Goal: Task Accomplishment & Management: Use online tool/utility

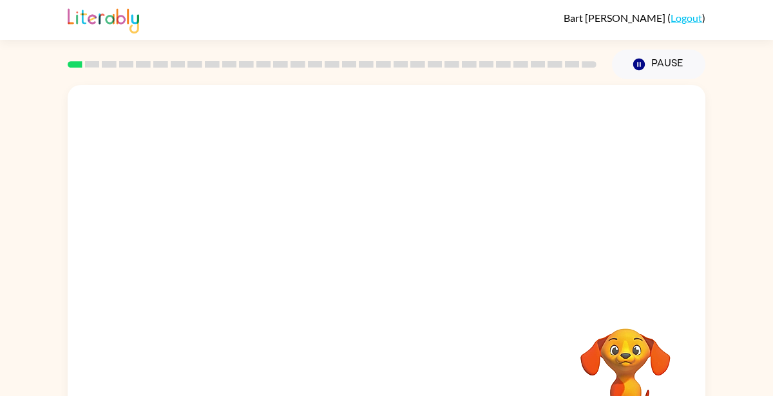
click at [648, 337] on video "Your browser must support playing .mp4 files to use Literably. Please try using…" at bounding box center [625, 373] width 129 height 129
click at [646, 360] on video "Your browser must support playing .mp4 files to use Literably. Please try using…" at bounding box center [625, 373] width 129 height 129
click at [648, 354] on video "Your browser must support playing .mp4 files to use Literably. Please try using…" at bounding box center [625, 373] width 129 height 129
click at [706, 298] on div "Your browser must support playing .mp4 files to use Literably. Please try using…" at bounding box center [386, 266] width 773 height 374
click at [724, 295] on div "Your browser must support playing .mp4 files to use Literably. Please try using…" at bounding box center [386, 266] width 773 height 374
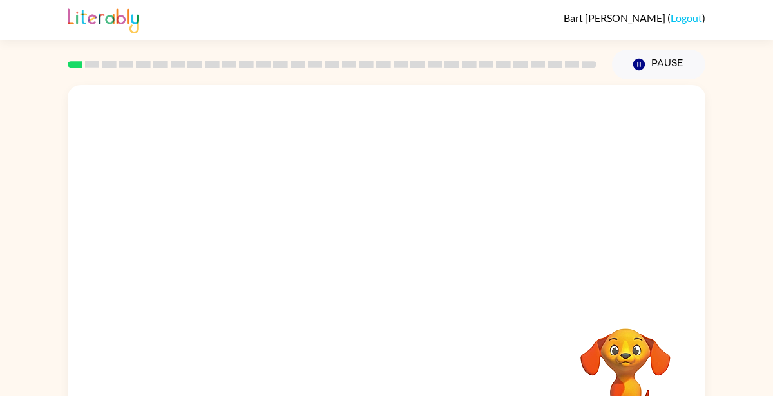
click at [240, 262] on video "Your browser must support playing .mp4 files to use Literably. Please try using…" at bounding box center [387, 193] width 638 height 217
click at [241, 247] on video "Your browser must support playing .mp4 files to use Literably. Please try using…" at bounding box center [387, 193] width 638 height 217
click at [255, 313] on div "Your browser must support playing .mp4 files to use Literably. Please try using…" at bounding box center [387, 269] width 638 height 368
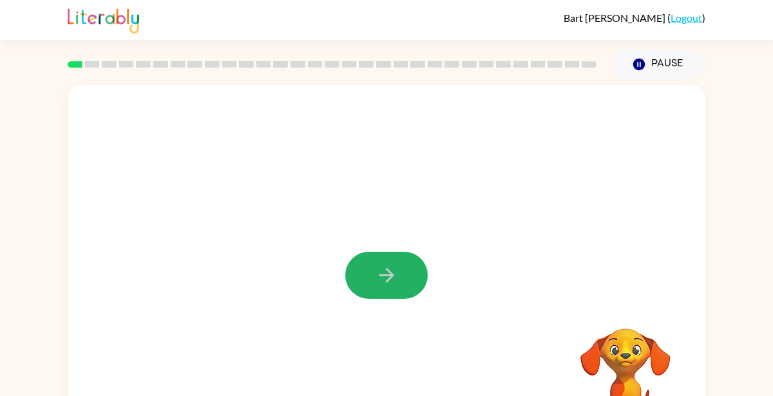
click at [371, 270] on button "button" at bounding box center [386, 275] width 82 height 47
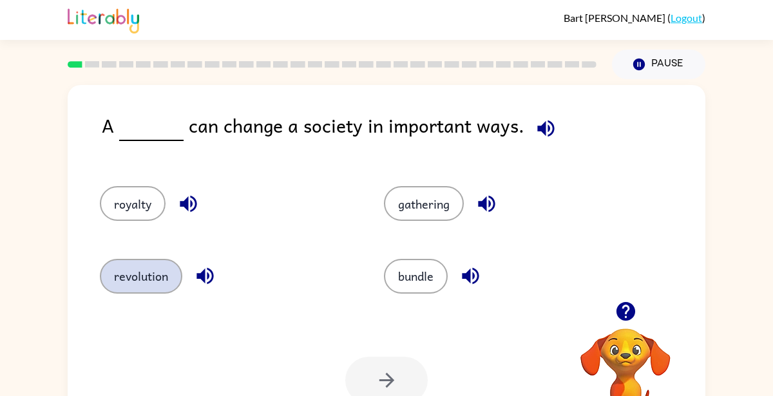
click at [165, 285] on button "revolution" at bounding box center [141, 276] width 82 height 35
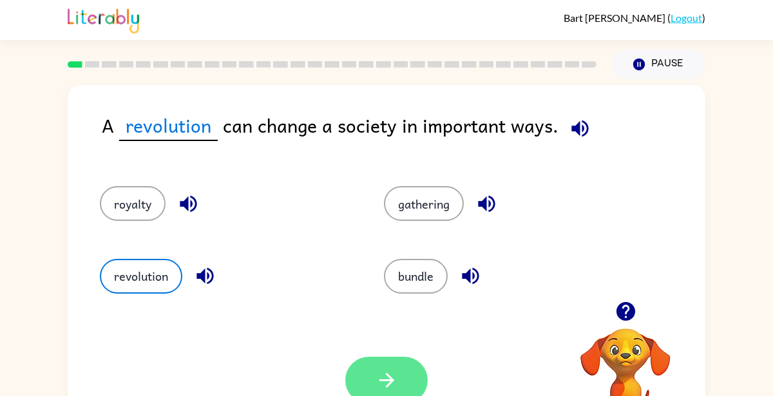
click at [369, 369] on button "button" at bounding box center [386, 380] width 82 height 47
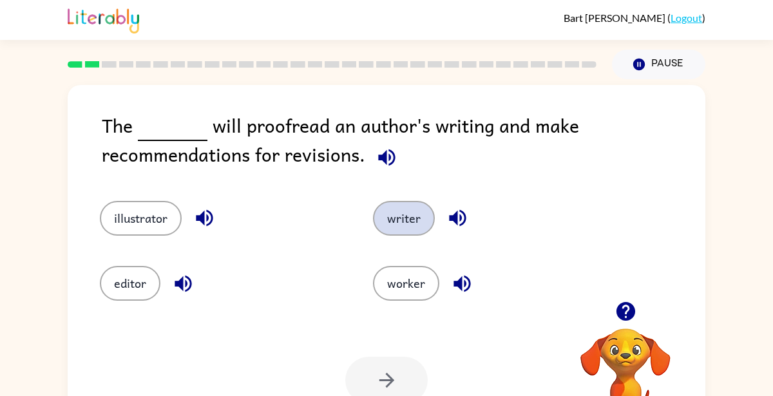
click at [400, 225] on button "writer" at bounding box center [404, 218] width 62 height 35
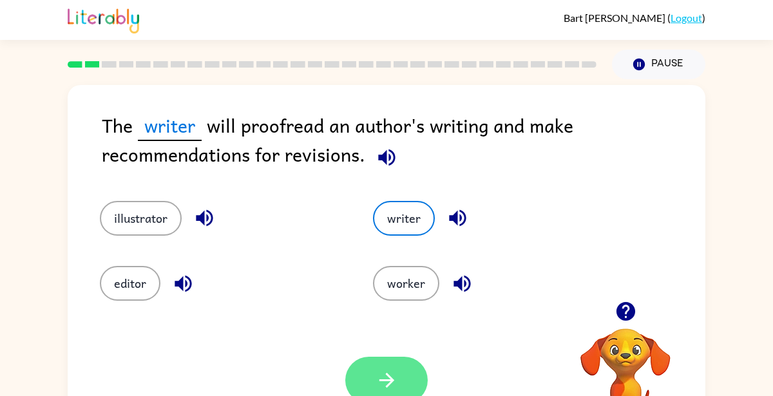
click at [378, 389] on icon "button" at bounding box center [387, 380] width 23 height 23
click at [389, 370] on div at bounding box center [386, 380] width 82 height 47
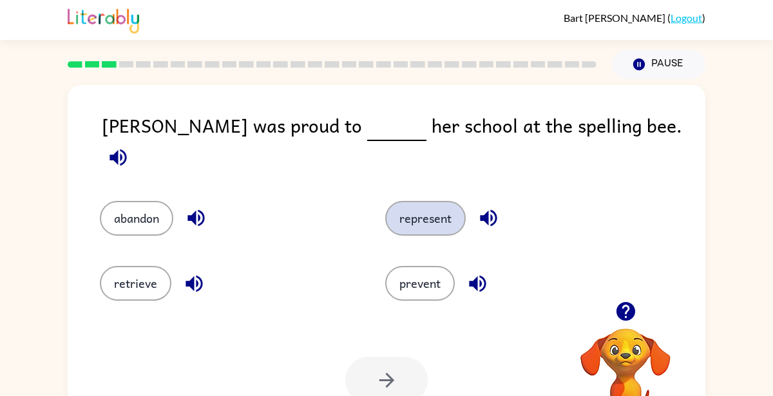
click at [449, 206] on button "represent" at bounding box center [425, 218] width 81 height 35
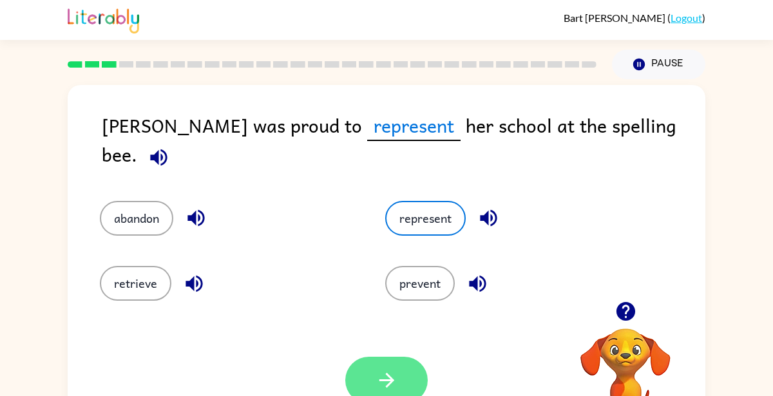
click at [398, 366] on button "button" at bounding box center [386, 380] width 82 height 47
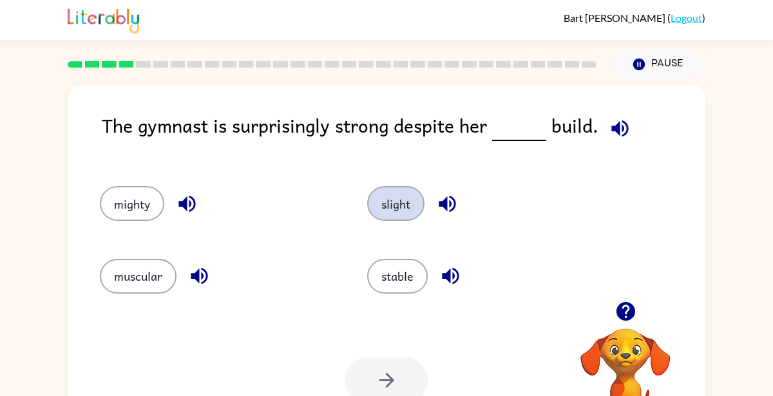
click at [414, 217] on button "slight" at bounding box center [395, 203] width 57 height 35
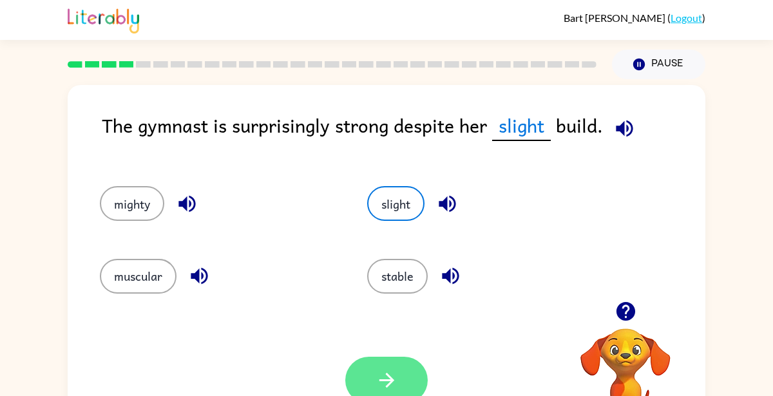
click at [385, 382] on icon "button" at bounding box center [386, 380] width 15 height 15
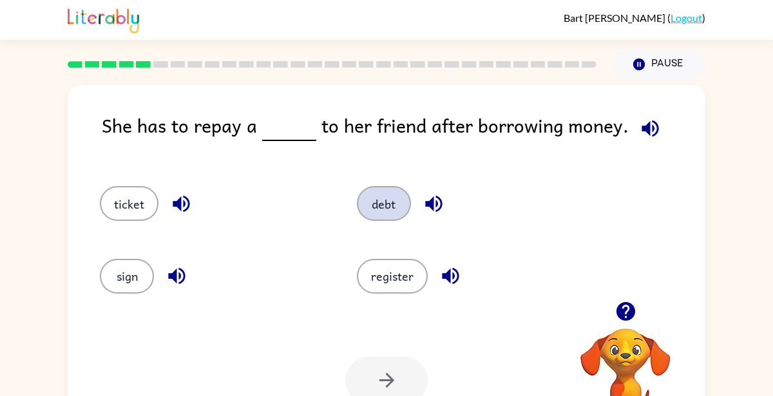
click at [394, 213] on button "debt" at bounding box center [384, 203] width 54 height 35
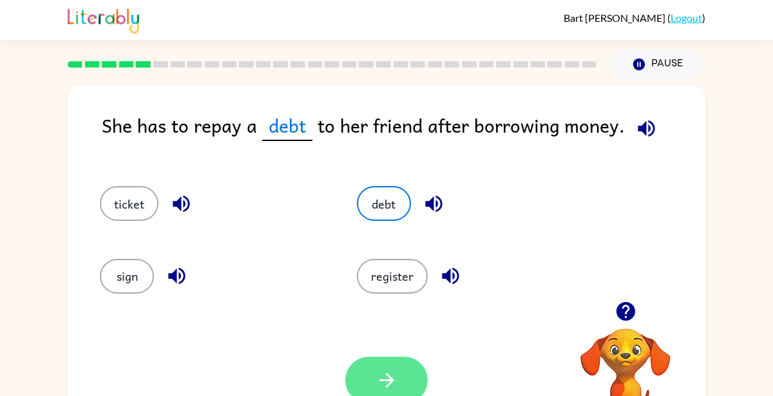
click at [396, 370] on icon "button" at bounding box center [387, 380] width 23 height 23
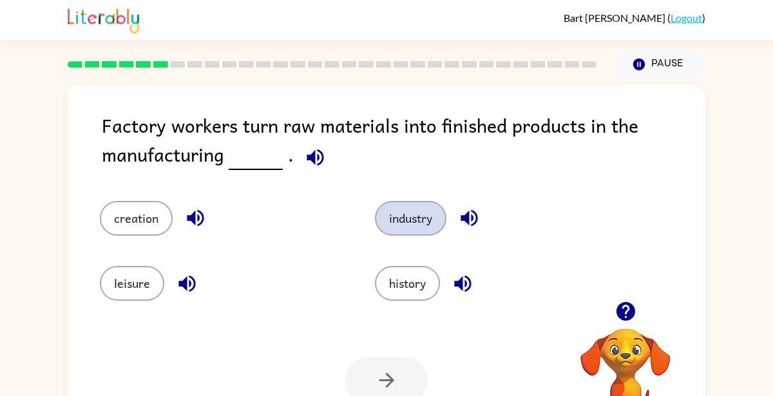
click at [425, 224] on button "industry" at bounding box center [411, 218] width 72 height 35
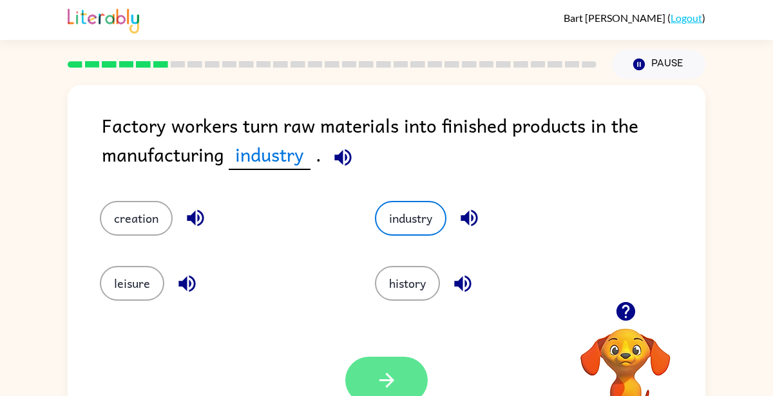
click at [387, 378] on icon "button" at bounding box center [387, 380] width 23 height 23
click at [633, 308] on icon "button" at bounding box center [625, 311] width 19 height 19
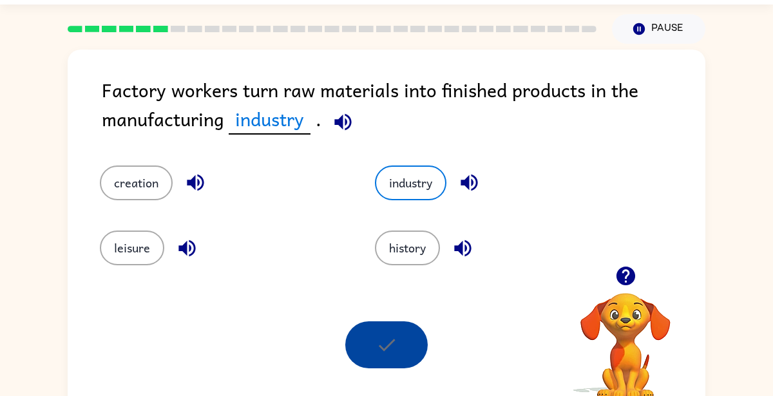
scroll to position [57, 0]
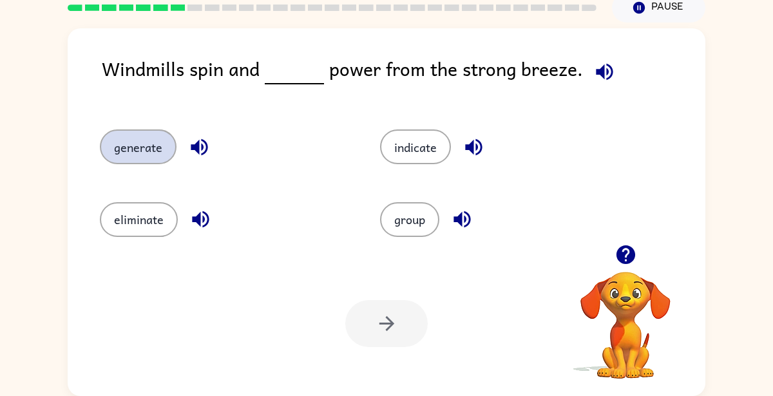
click at [148, 155] on button "generate" at bounding box center [138, 147] width 77 height 35
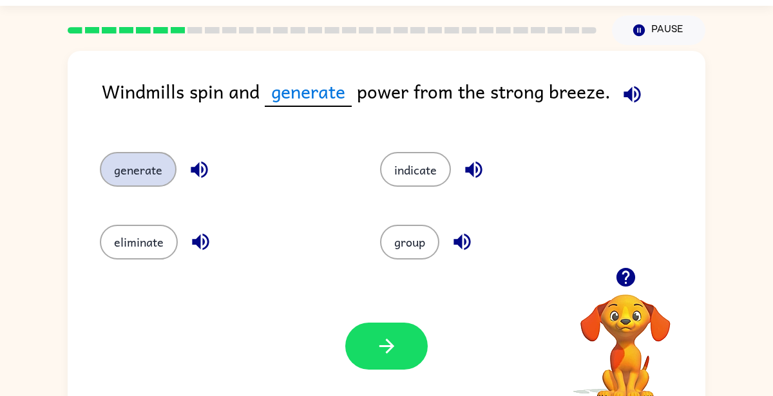
scroll to position [31, 0]
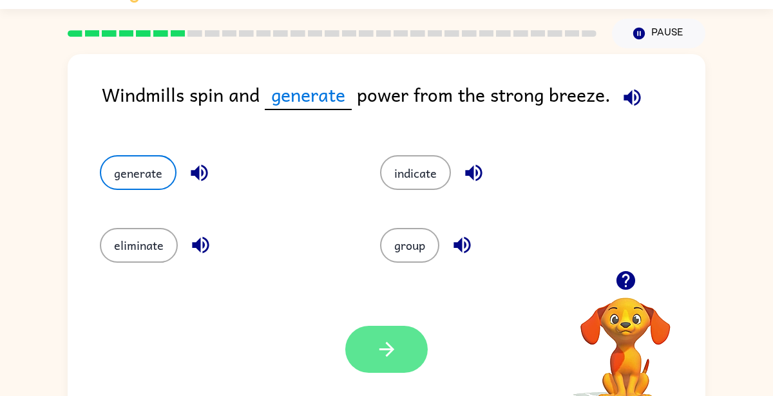
click at [392, 340] on icon "button" at bounding box center [387, 349] width 23 height 23
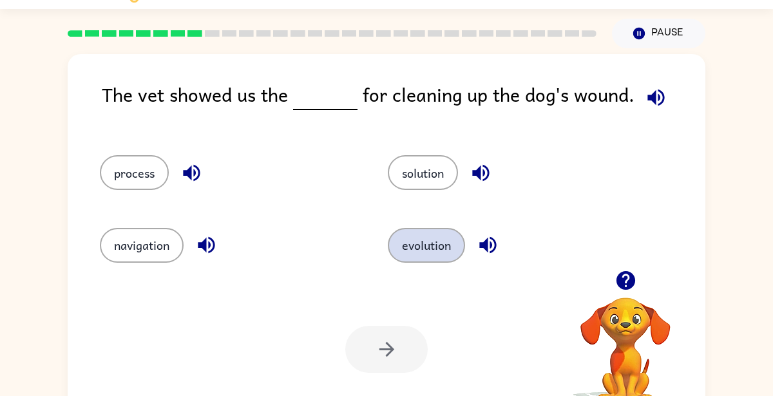
click at [418, 254] on button "evolution" at bounding box center [426, 245] width 77 height 35
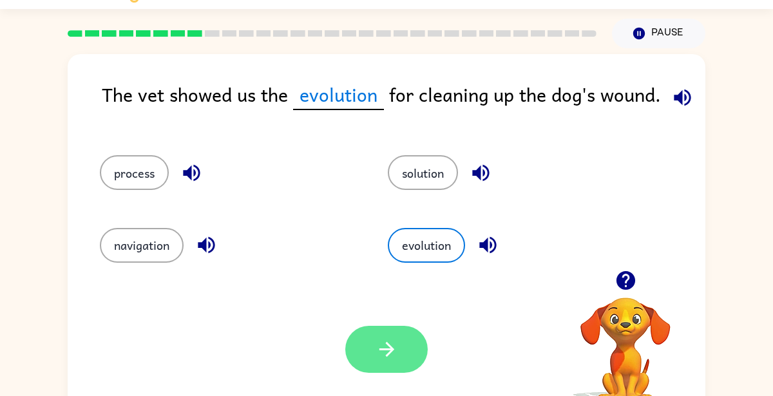
click at [380, 355] on icon "button" at bounding box center [387, 349] width 23 height 23
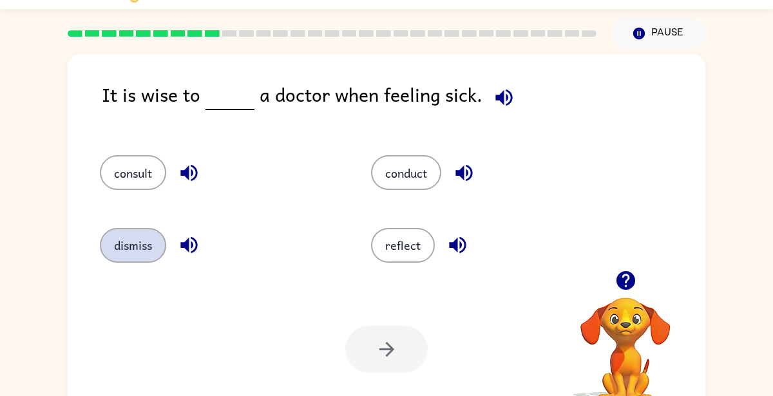
click at [146, 260] on button "dismiss" at bounding box center [133, 245] width 66 height 35
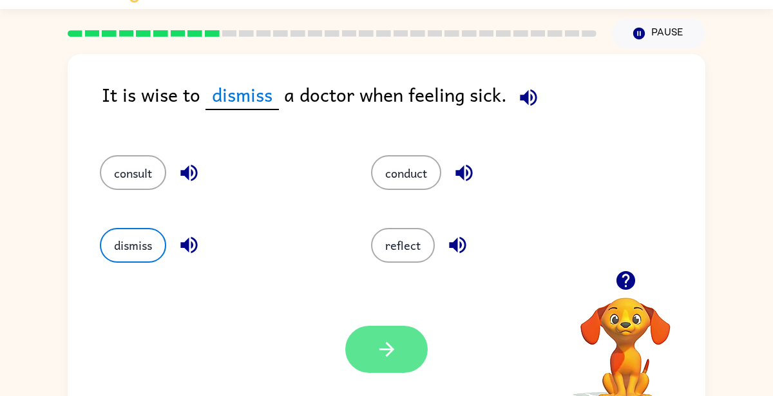
click at [387, 354] on icon "button" at bounding box center [387, 349] width 23 height 23
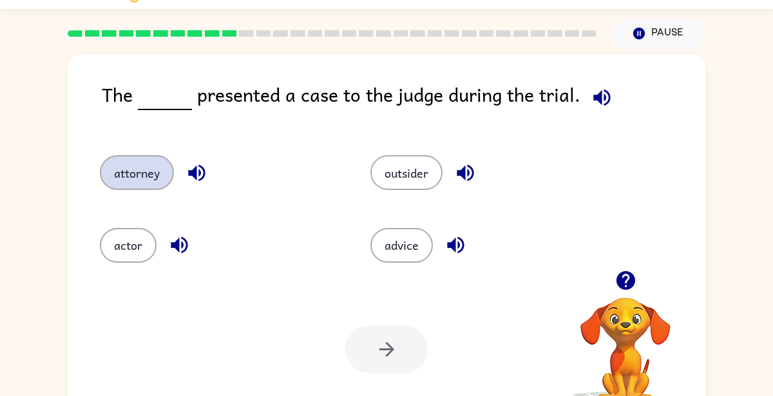
click at [151, 174] on button "attorney" at bounding box center [137, 172] width 74 height 35
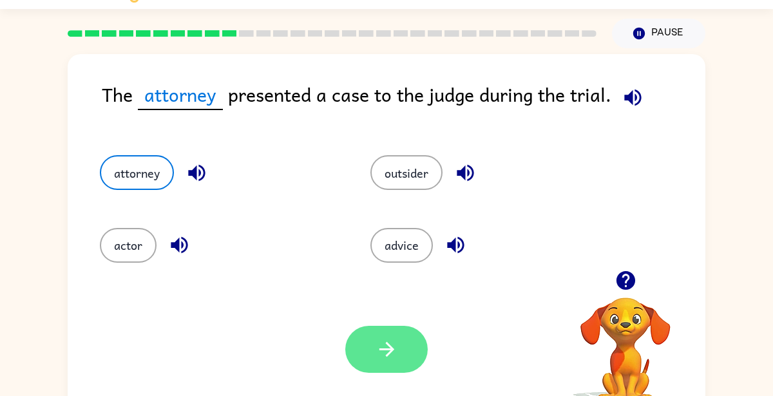
click at [378, 356] on icon "button" at bounding box center [387, 349] width 23 height 23
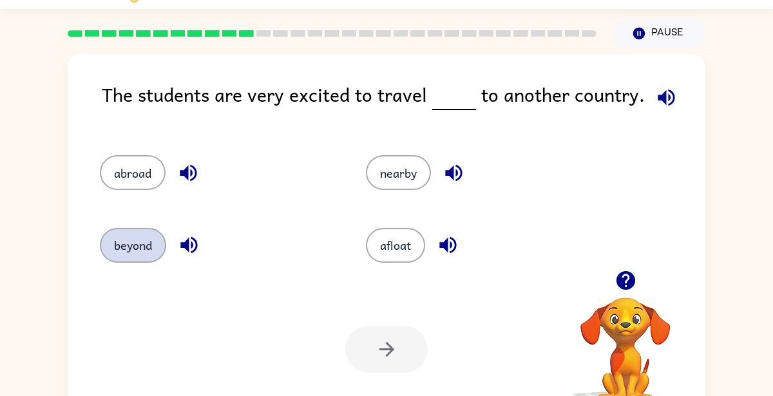
click at [133, 249] on button "beyond" at bounding box center [133, 245] width 66 height 35
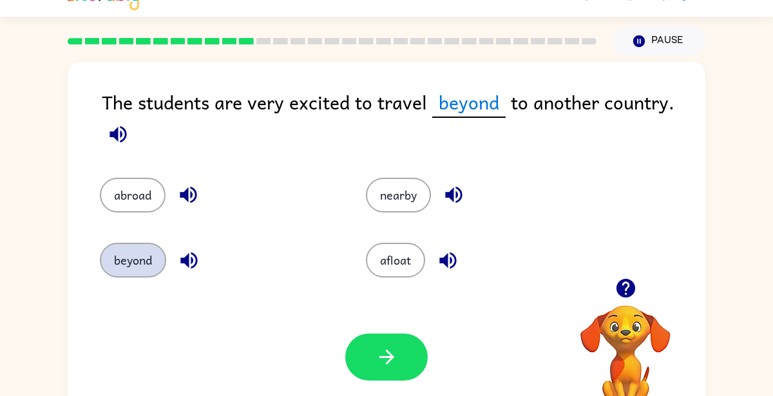
scroll to position [22, 0]
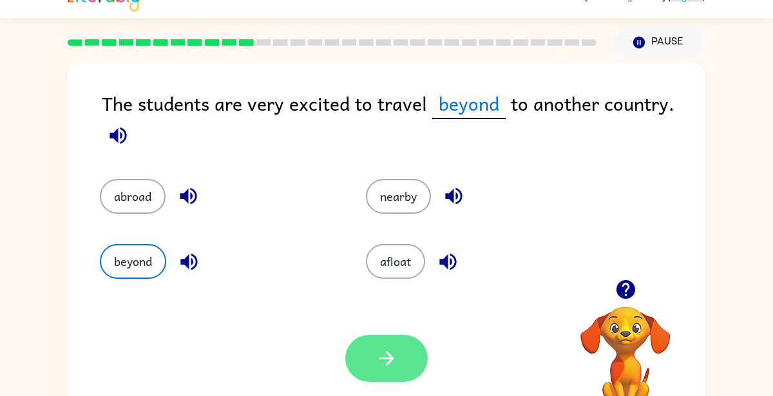
click at [372, 360] on button "button" at bounding box center [386, 358] width 82 height 47
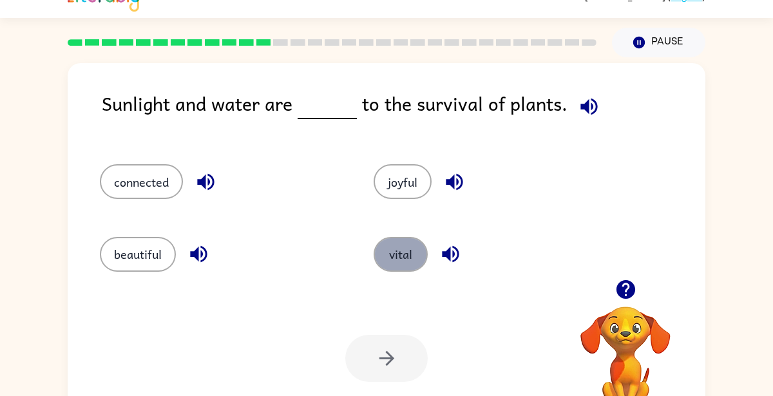
click at [376, 257] on button "vital" at bounding box center [401, 254] width 54 height 35
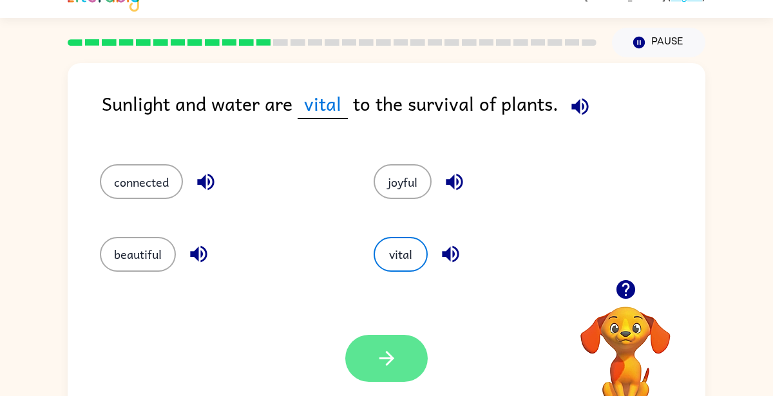
click at [380, 359] on icon "button" at bounding box center [386, 358] width 15 height 15
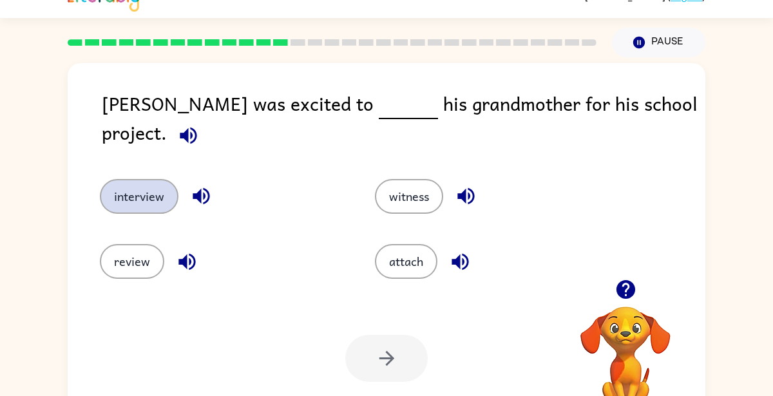
click at [123, 188] on button "interview" at bounding box center [139, 196] width 79 height 35
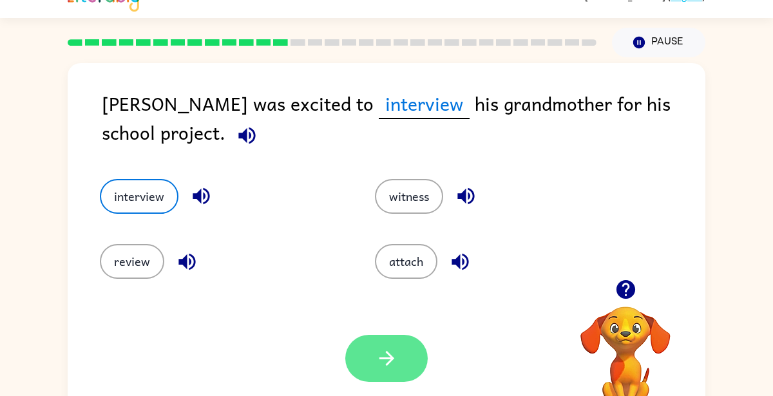
click at [371, 358] on button "button" at bounding box center [386, 358] width 82 height 47
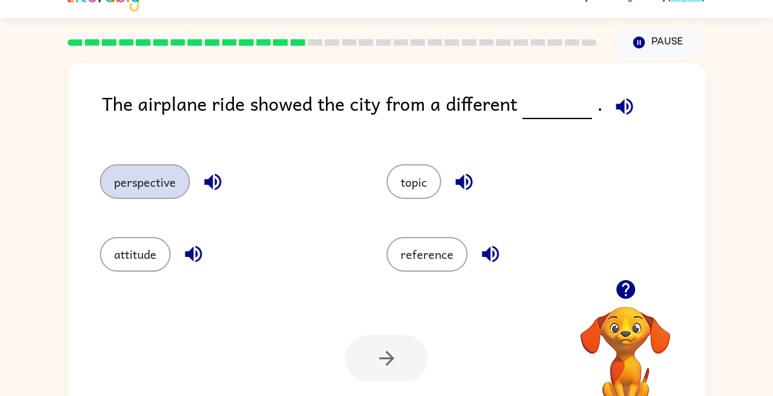
click at [160, 180] on button "perspective" at bounding box center [145, 181] width 90 height 35
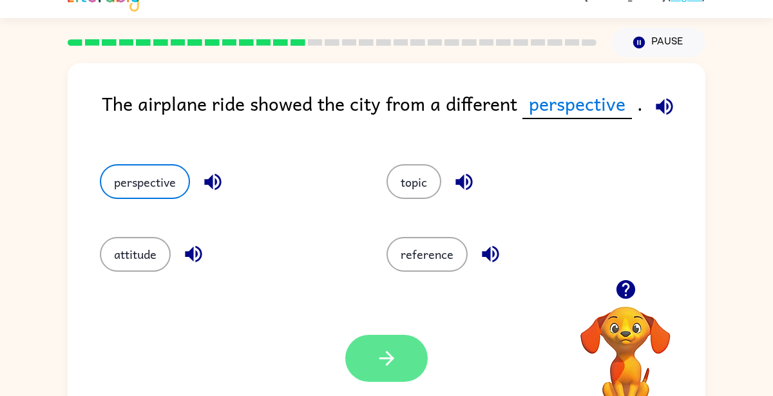
click at [392, 355] on icon "button" at bounding box center [387, 358] width 23 height 23
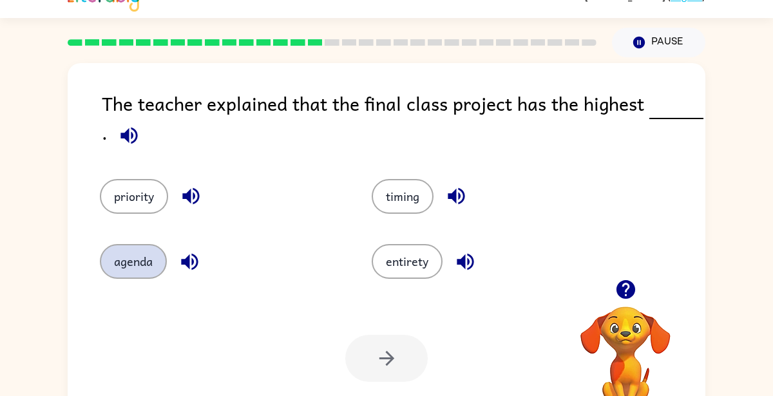
click at [144, 274] on button "agenda" at bounding box center [133, 261] width 67 height 35
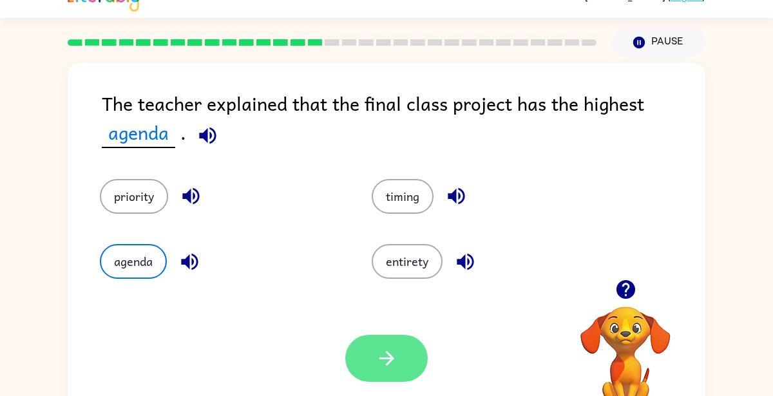
click at [371, 349] on button "button" at bounding box center [386, 358] width 82 height 47
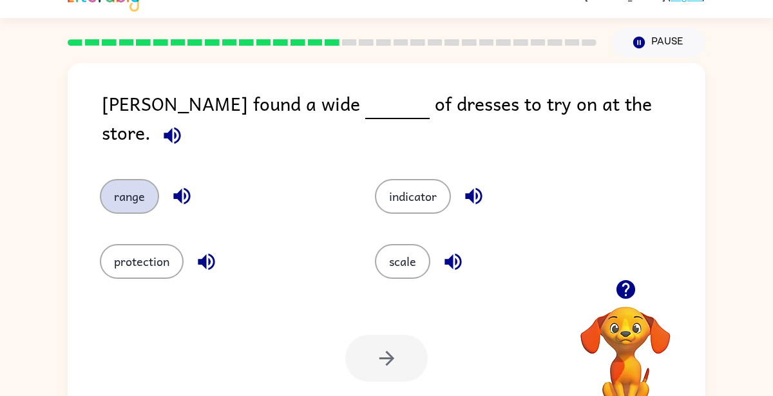
click at [130, 187] on button "range" at bounding box center [129, 196] width 59 height 35
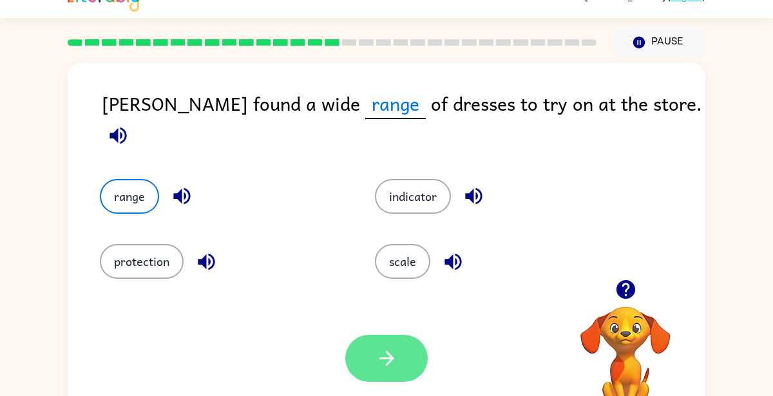
click at [381, 348] on icon "button" at bounding box center [387, 358] width 23 height 23
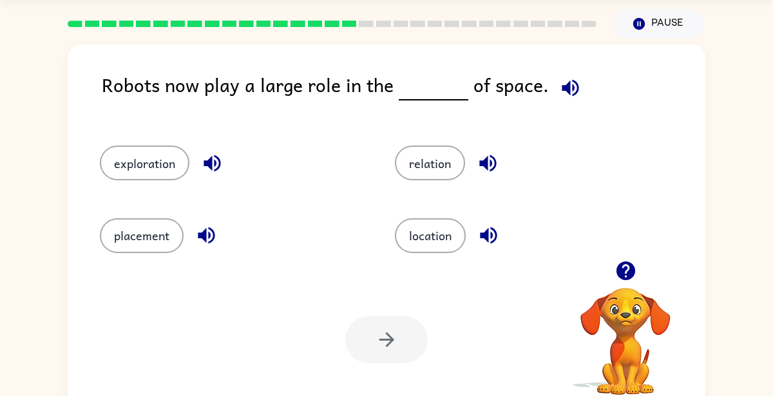
scroll to position [57, 0]
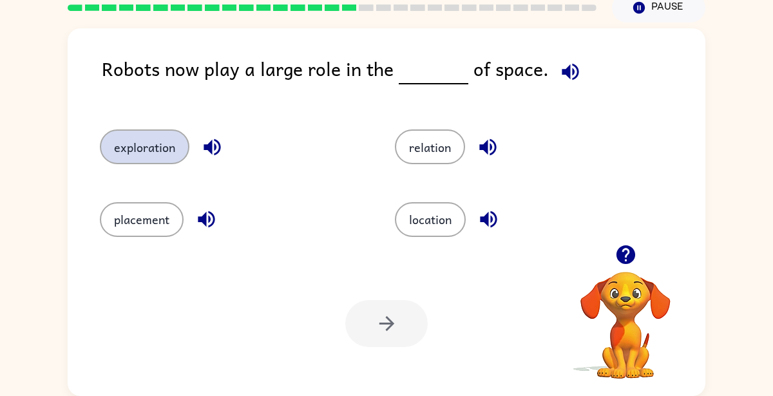
click at [158, 160] on button "exploration" at bounding box center [145, 147] width 90 height 35
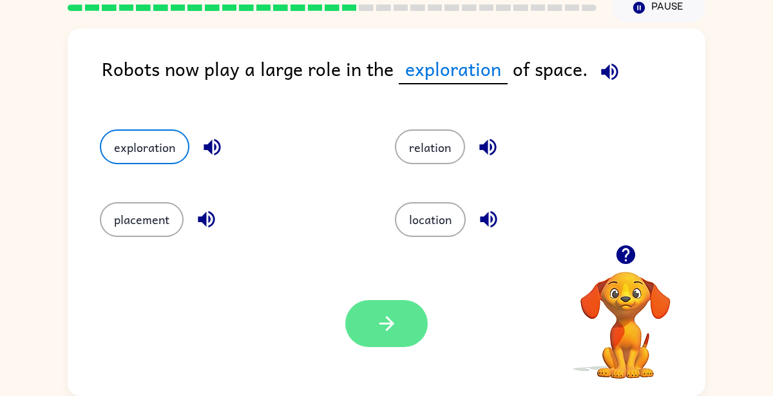
click at [410, 320] on button "button" at bounding box center [386, 323] width 82 height 47
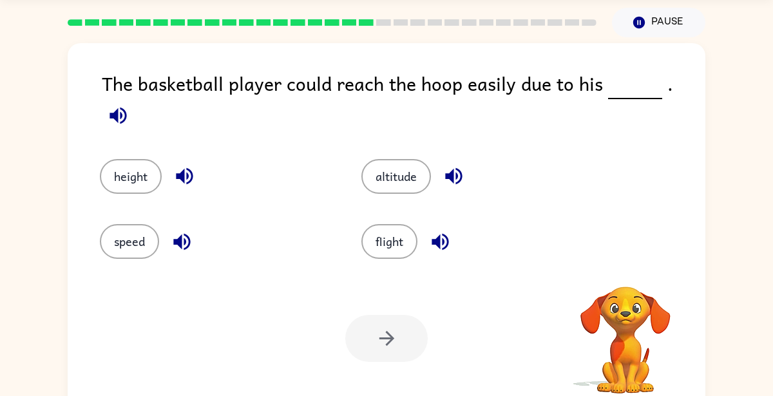
scroll to position [44, 0]
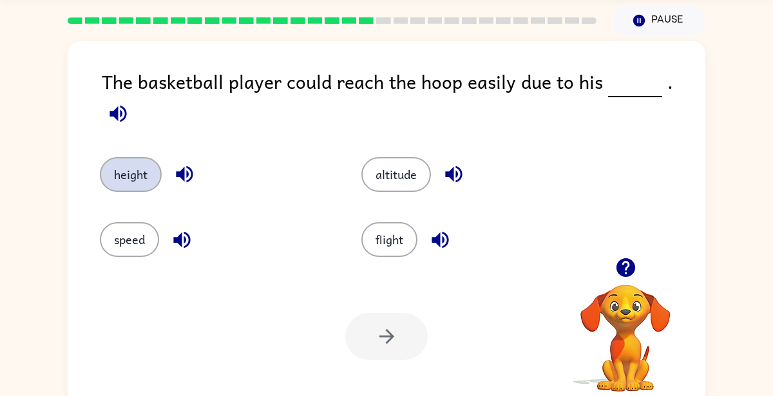
click at [124, 177] on button "height" at bounding box center [131, 174] width 62 height 35
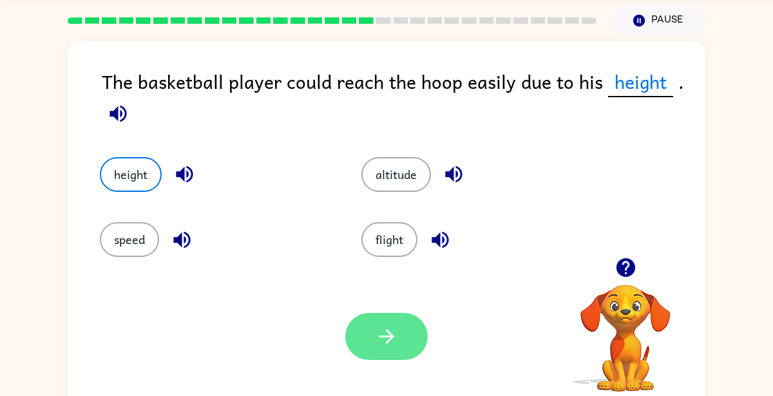
click at [377, 345] on icon "button" at bounding box center [387, 336] width 23 height 23
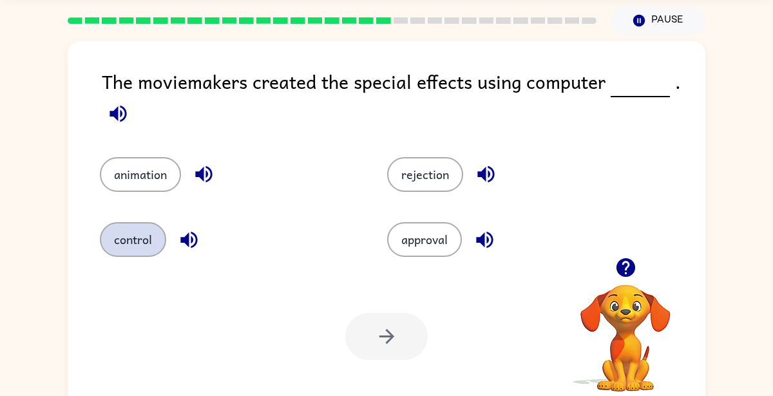
click at [142, 255] on button "control" at bounding box center [133, 239] width 66 height 35
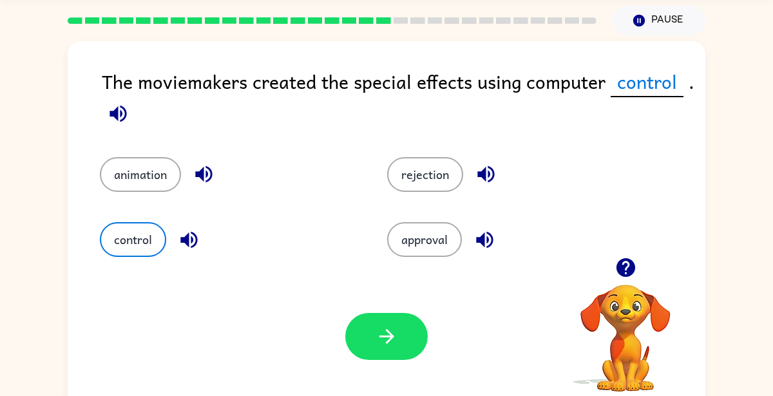
click at [337, 349] on div "Your browser must support playing .mp4 files to use Literably. Please try using…" at bounding box center [387, 336] width 638 height 145
click at [379, 334] on icon "button" at bounding box center [387, 336] width 23 height 23
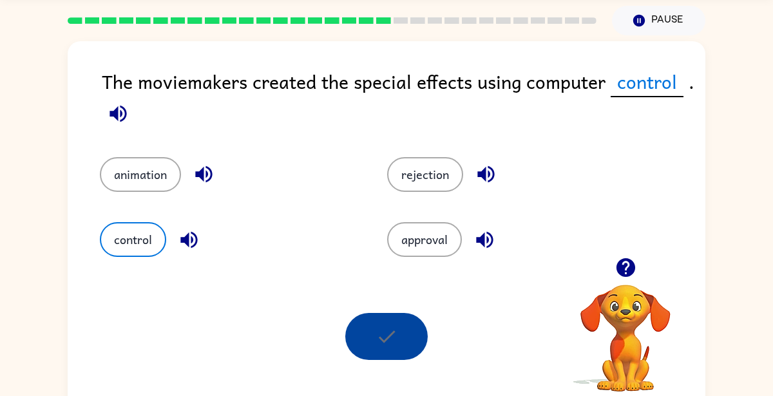
click at [370, 342] on div at bounding box center [386, 336] width 82 height 47
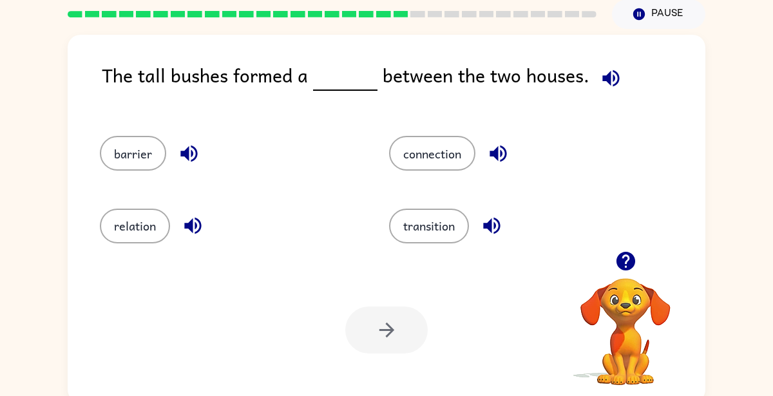
scroll to position [53, 0]
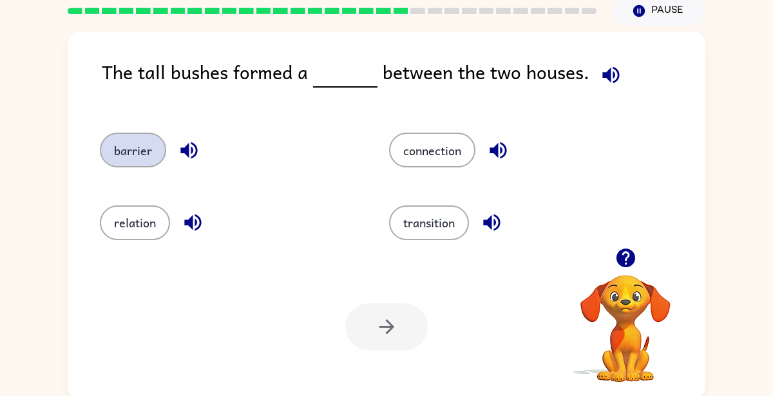
click at [134, 167] on button "barrier" at bounding box center [133, 150] width 66 height 35
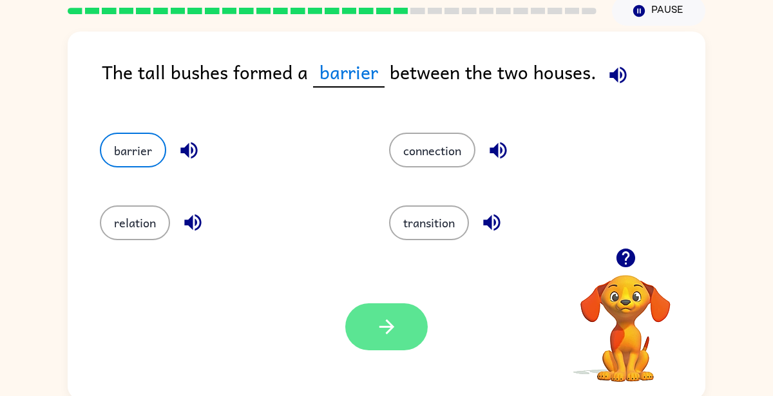
click at [377, 325] on icon "button" at bounding box center [387, 327] width 23 height 23
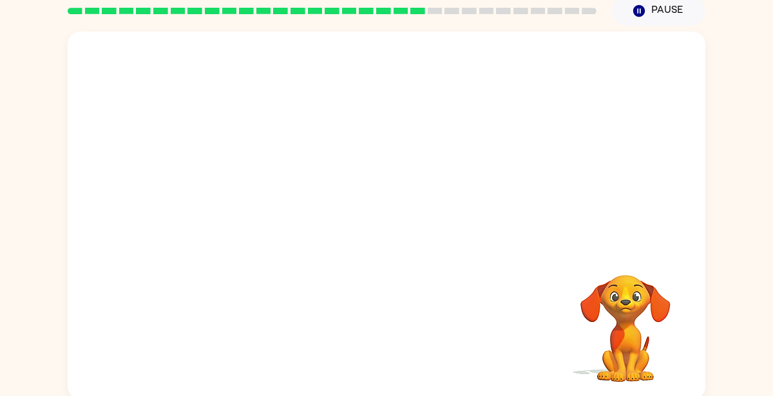
click at [685, 307] on video "Your browser must support playing .mp4 files to use Literably. Please try using…" at bounding box center [625, 319] width 129 height 129
click at [699, 206] on video "Your browser must support playing .mp4 files to use Literably. Please try using…" at bounding box center [387, 140] width 638 height 217
click at [387, 233] on div at bounding box center [386, 221] width 82 height 47
click at [400, 225] on div at bounding box center [386, 221] width 82 height 47
click at [401, 238] on div at bounding box center [386, 221] width 82 height 47
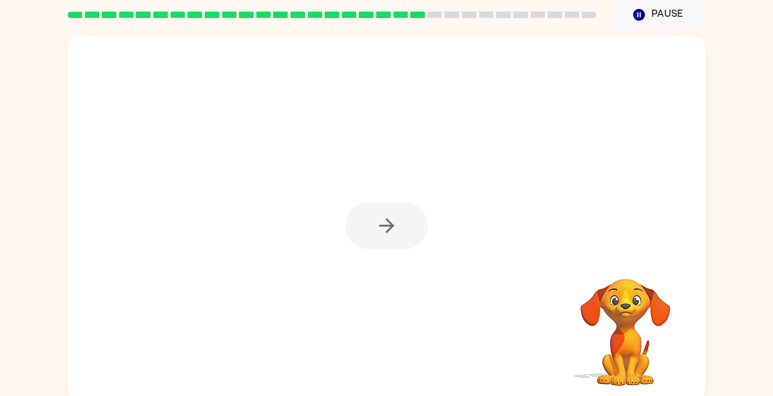
scroll to position [48, 0]
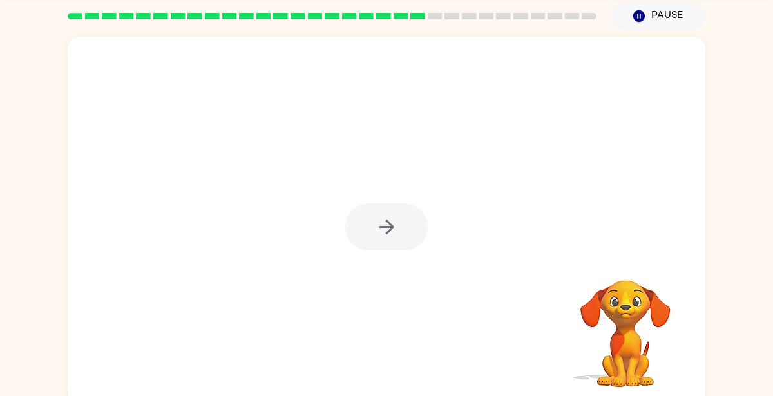
click at [374, 266] on div at bounding box center [387, 221] width 638 height 368
click at [368, 290] on div at bounding box center [387, 221] width 638 height 368
click at [368, 279] on div at bounding box center [387, 221] width 638 height 368
click at [363, 276] on div at bounding box center [387, 221] width 638 height 368
click at [370, 266] on div at bounding box center [387, 221] width 638 height 368
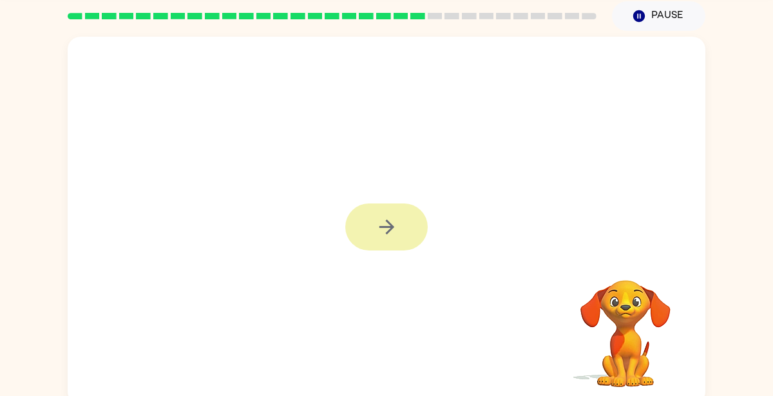
click at [380, 246] on button "button" at bounding box center [386, 227] width 82 height 47
click at [391, 230] on div at bounding box center [386, 227] width 82 height 47
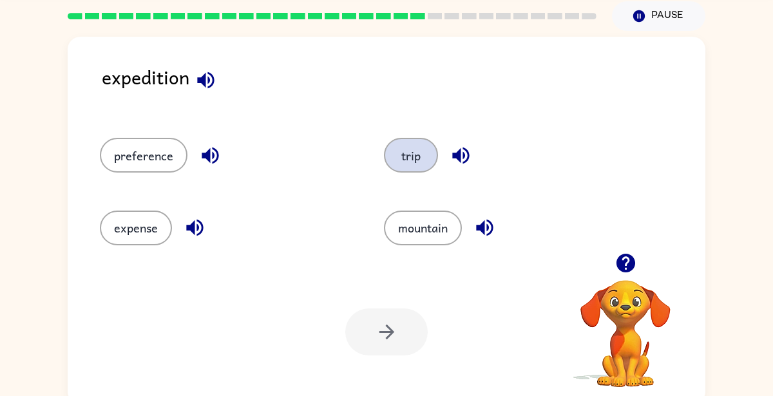
click at [416, 168] on button "trip" at bounding box center [411, 155] width 54 height 35
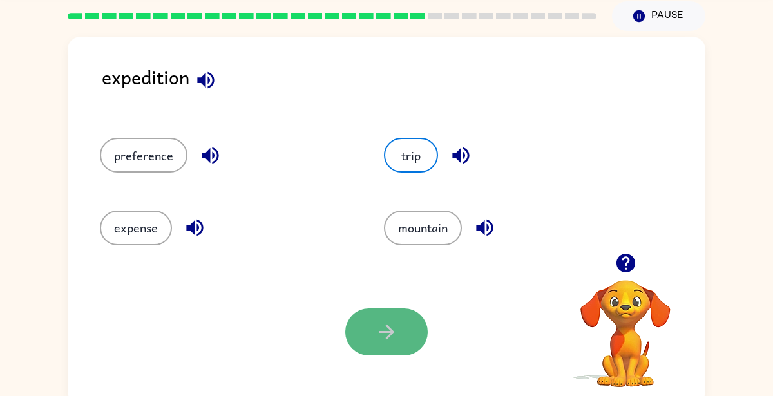
click at [371, 333] on button "button" at bounding box center [386, 332] width 82 height 47
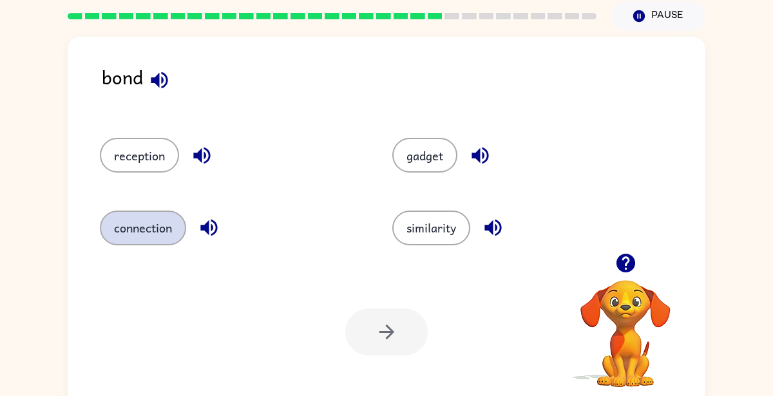
click at [123, 233] on button "connection" at bounding box center [143, 228] width 86 height 35
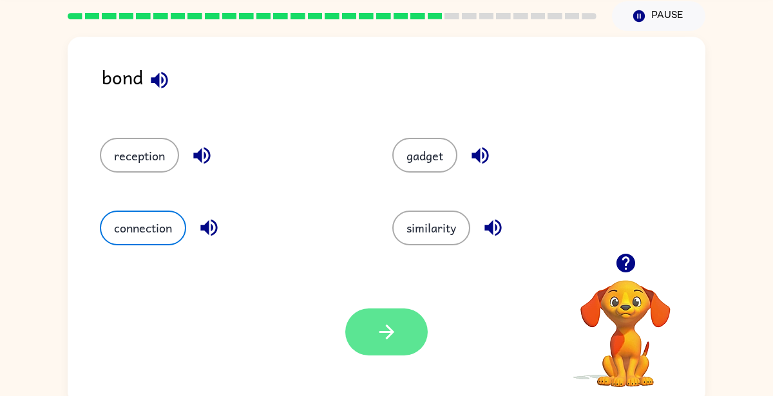
click at [391, 343] on button "button" at bounding box center [386, 332] width 82 height 47
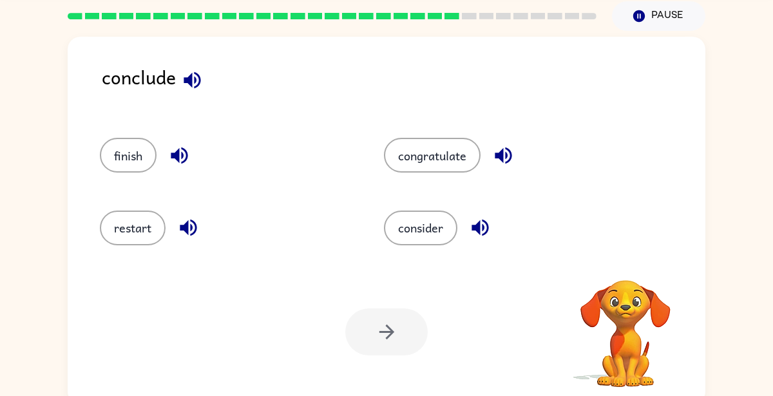
click at [202, 78] on icon "button" at bounding box center [192, 80] width 23 height 23
click at [411, 243] on button "consider" at bounding box center [420, 228] width 73 height 35
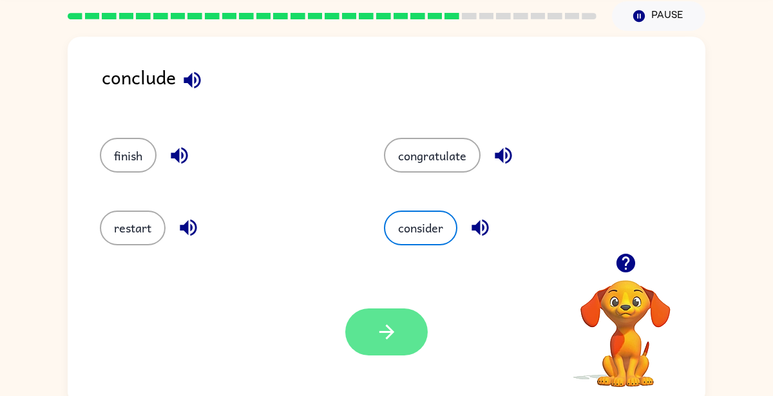
click at [372, 333] on button "button" at bounding box center [386, 332] width 82 height 47
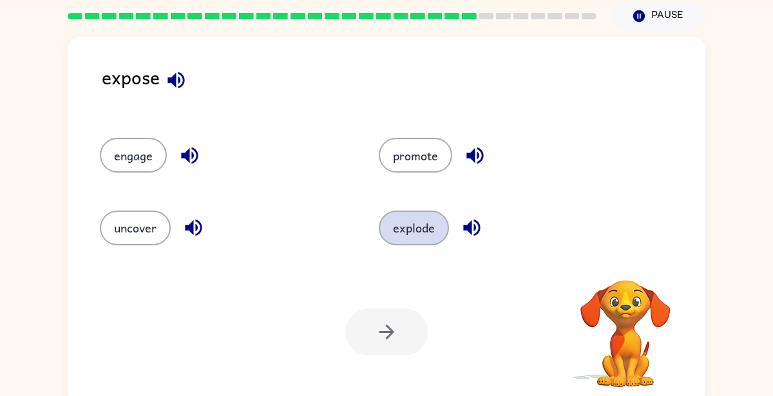
click at [424, 224] on button "explode" at bounding box center [414, 228] width 70 height 35
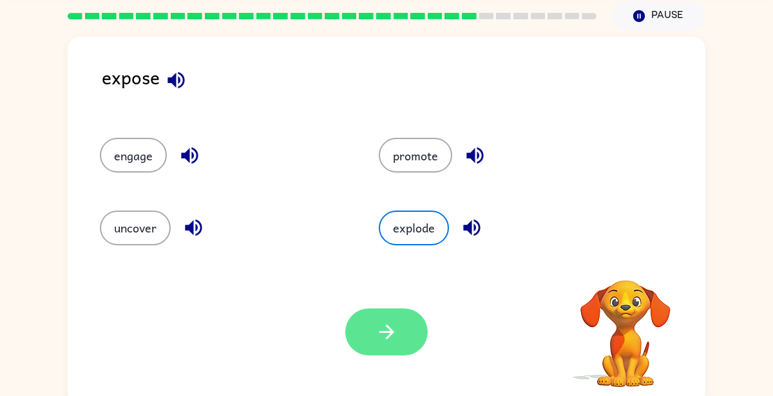
click at [389, 313] on button "button" at bounding box center [386, 332] width 82 height 47
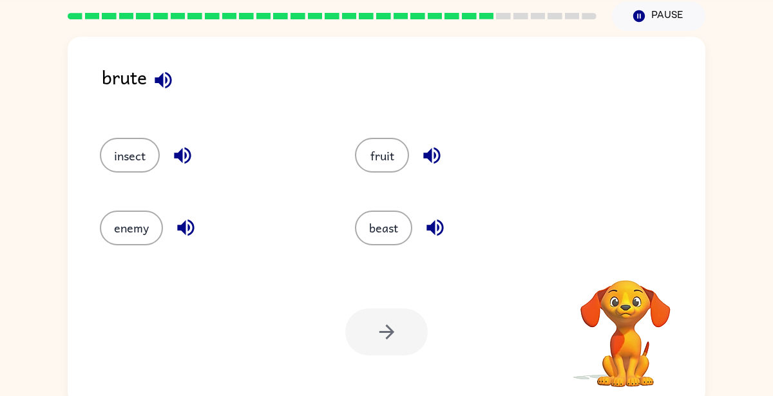
click at [158, 80] on icon "button" at bounding box center [163, 80] width 17 height 17
click at [161, 84] on icon "button" at bounding box center [163, 80] width 17 height 17
click at [367, 243] on button "beast" at bounding box center [383, 228] width 57 height 35
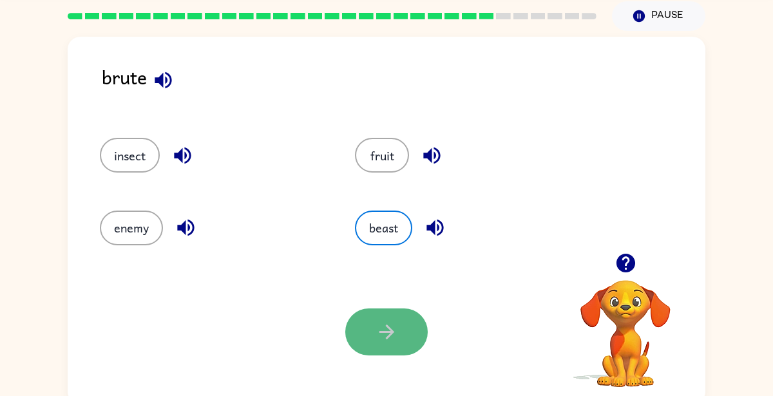
click at [367, 347] on button "button" at bounding box center [386, 332] width 82 height 47
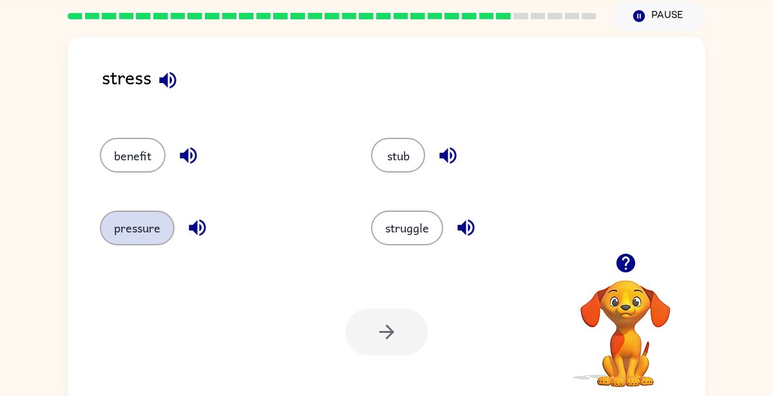
click at [132, 230] on button "pressure" at bounding box center [137, 228] width 75 height 35
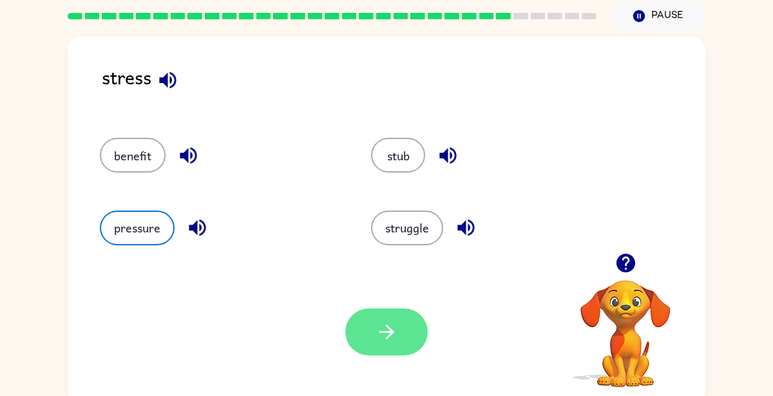
click at [376, 333] on icon "button" at bounding box center [387, 332] width 23 height 23
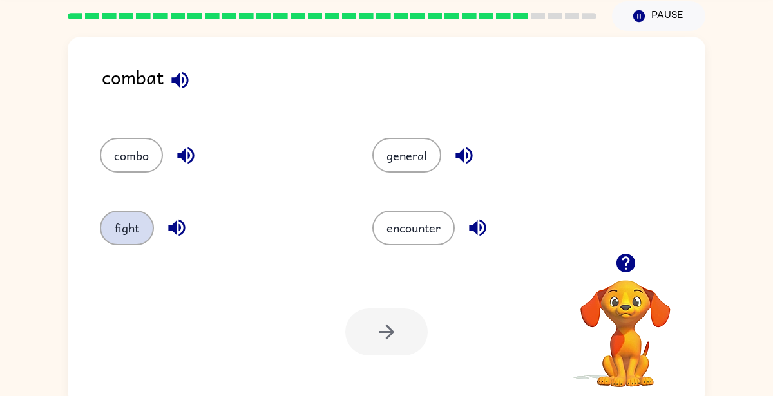
click at [142, 244] on button "fight" at bounding box center [127, 228] width 54 height 35
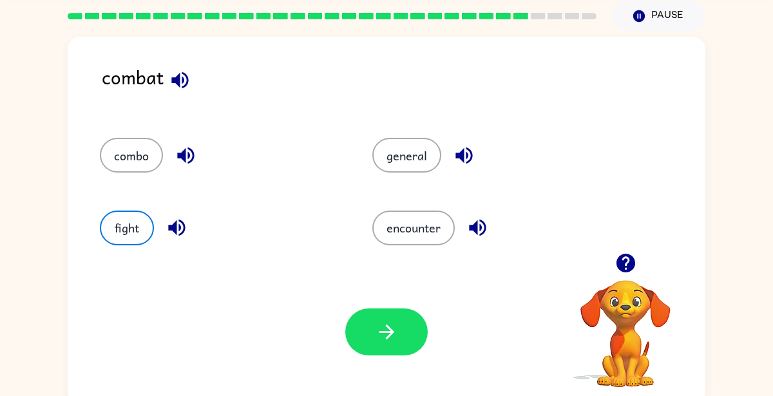
click at [349, 369] on div "Your browser must support playing .mp4 files to use Literably. Please try using…" at bounding box center [387, 332] width 638 height 145
click at [363, 332] on button "button" at bounding box center [386, 332] width 82 height 47
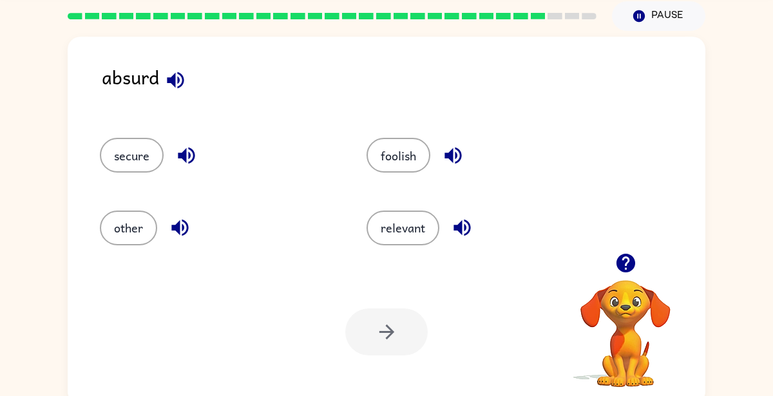
click at [139, 89] on div "absurd" at bounding box center [404, 88] width 604 height 50
click at [425, 168] on button "foolish" at bounding box center [399, 155] width 64 height 35
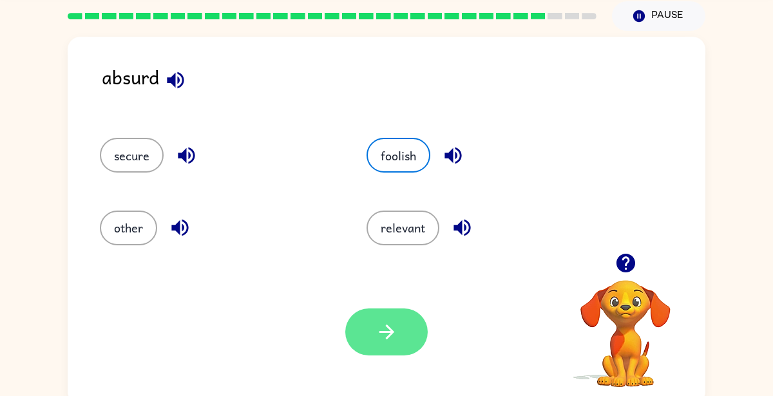
click at [366, 351] on button "button" at bounding box center [386, 332] width 82 height 47
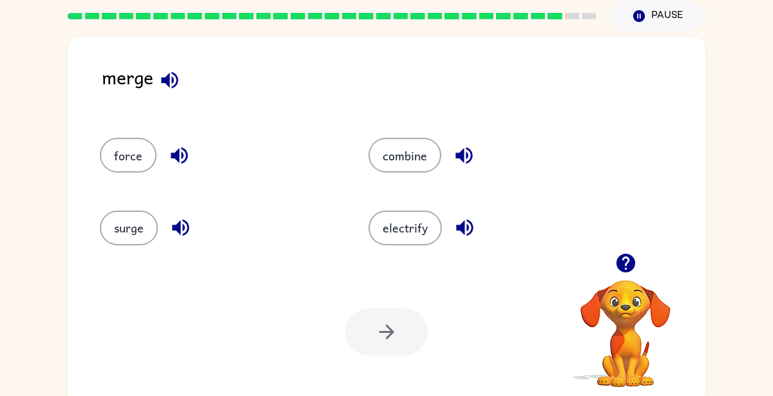
click at [155, 88] on div "merge" at bounding box center [404, 88] width 604 height 50
click at [120, 165] on button "force" at bounding box center [128, 155] width 57 height 35
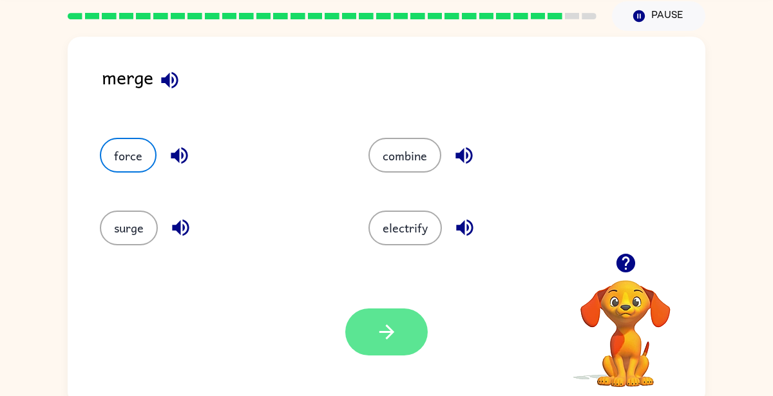
click at [393, 346] on button "button" at bounding box center [386, 332] width 82 height 47
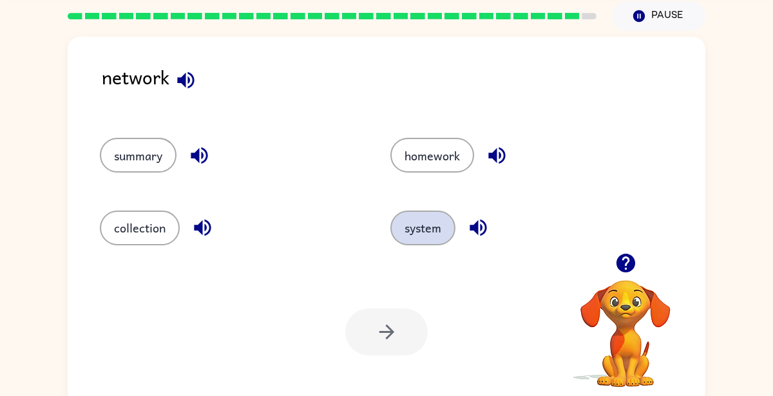
click at [423, 229] on button "system" at bounding box center [423, 228] width 65 height 35
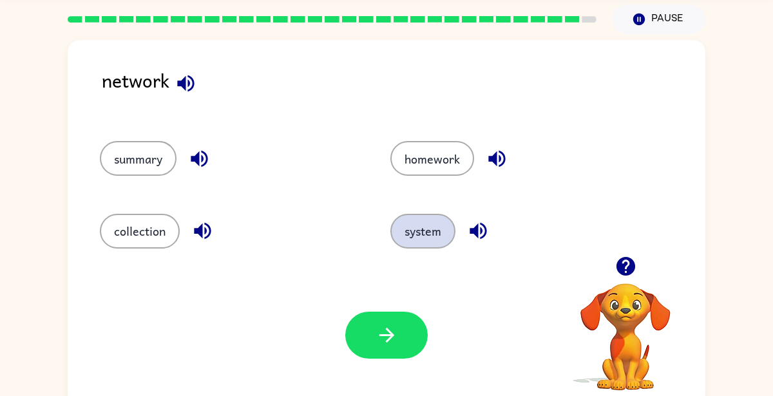
scroll to position [43, 0]
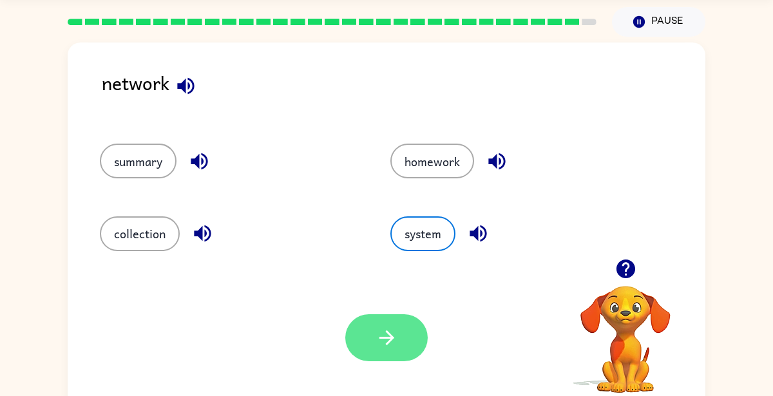
click at [374, 350] on button "button" at bounding box center [386, 337] width 82 height 47
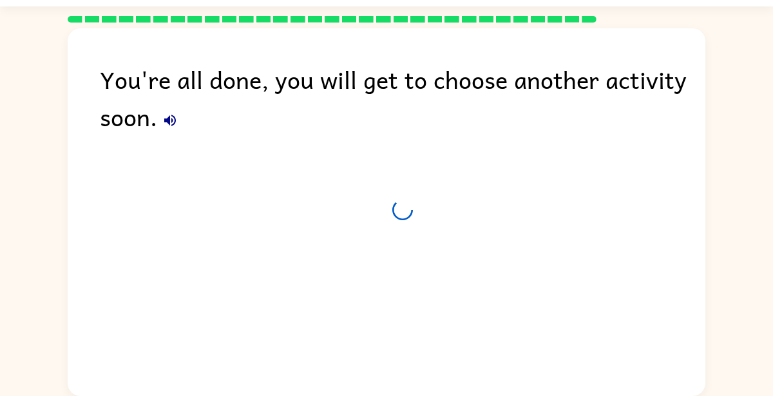
scroll to position [31, 0]
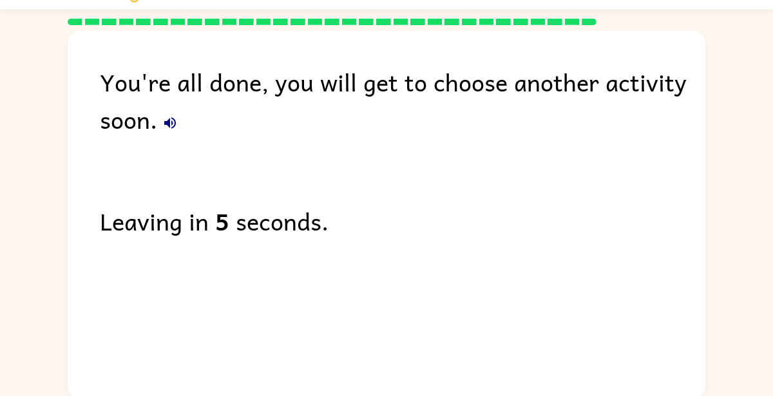
click at [399, 289] on div "You're all done, you will get to choose another activity soon. Leaving in 5 sec…" at bounding box center [387, 212] width 638 height 362
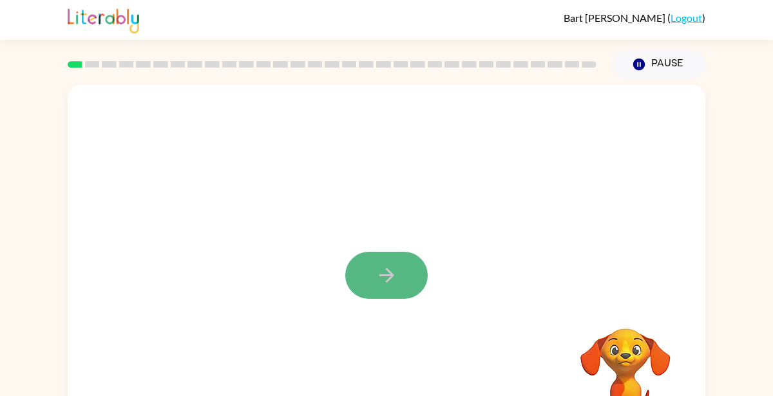
click at [375, 291] on button "button" at bounding box center [386, 275] width 82 height 47
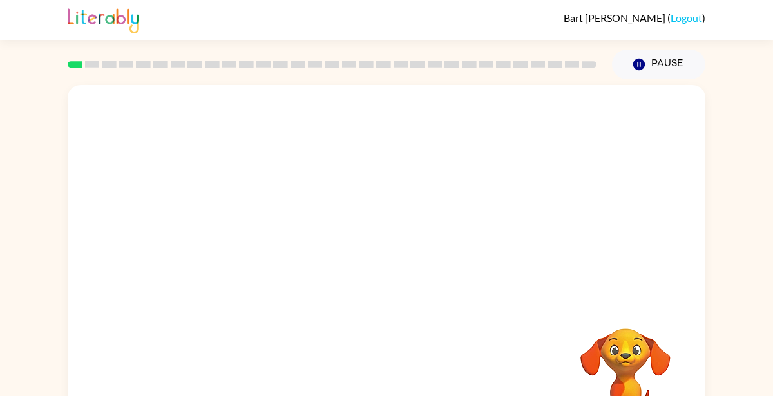
click at [638, 333] on video "Your browser must support playing .mp4 files to use Literably. Please try using…" at bounding box center [625, 373] width 129 height 129
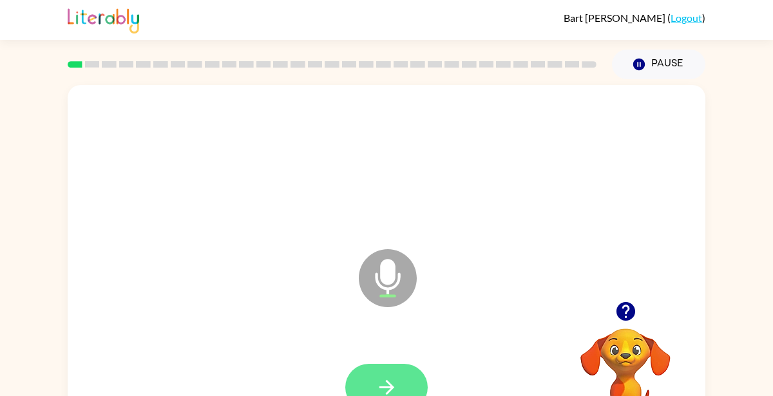
click at [400, 382] on button "button" at bounding box center [386, 387] width 82 height 47
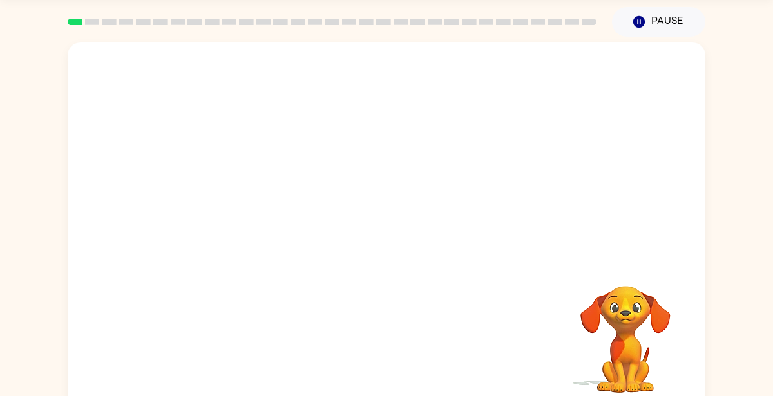
scroll to position [44, 0]
click at [714, 277] on div "Your browser must support playing .mp4 files to use Literably. Please try using…" at bounding box center [386, 222] width 773 height 374
click at [184, 169] on div at bounding box center [387, 120] width 612 height 106
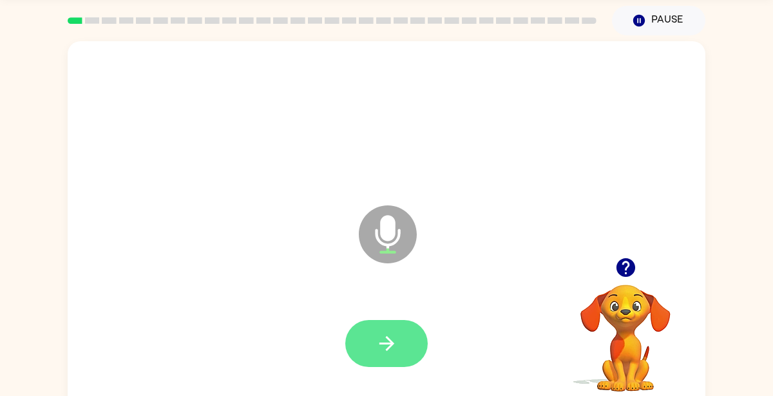
click at [355, 325] on button "button" at bounding box center [386, 343] width 82 height 47
click at [382, 335] on icon "button" at bounding box center [387, 344] width 23 height 23
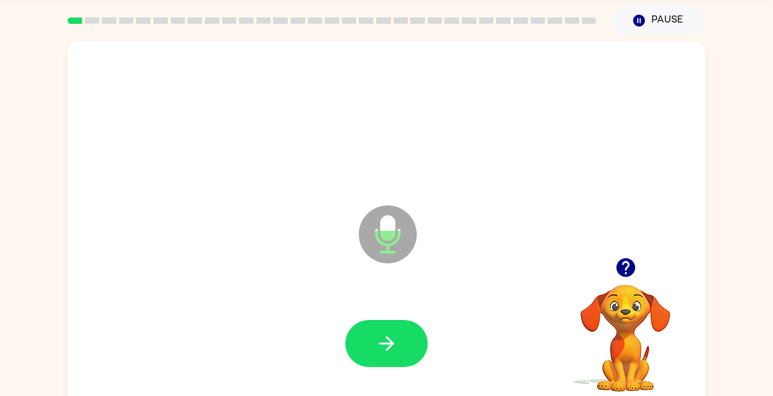
click at [623, 276] on icon "button" at bounding box center [625, 267] width 19 height 19
click at [623, 281] on button "button" at bounding box center [626, 267] width 33 height 33
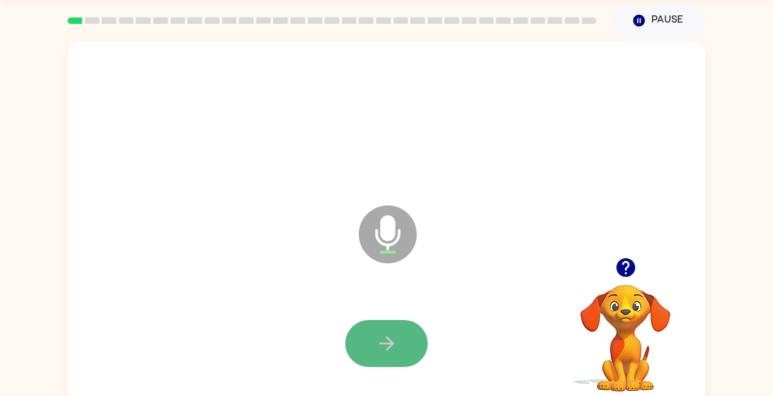
click at [403, 349] on button "button" at bounding box center [386, 343] width 82 height 47
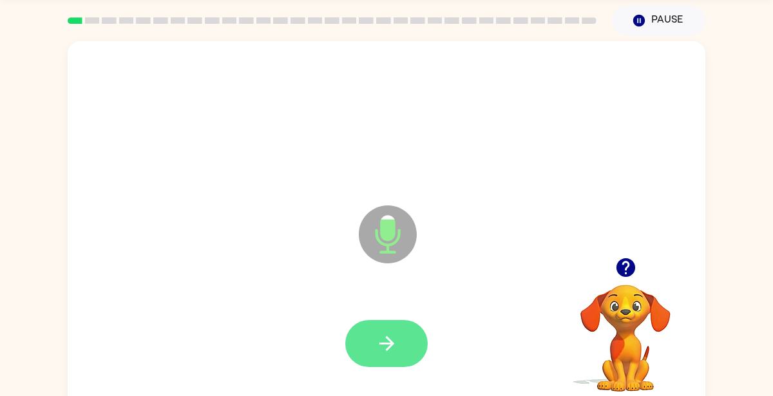
click at [396, 349] on icon "button" at bounding box center [387, 344] width 23 height 23
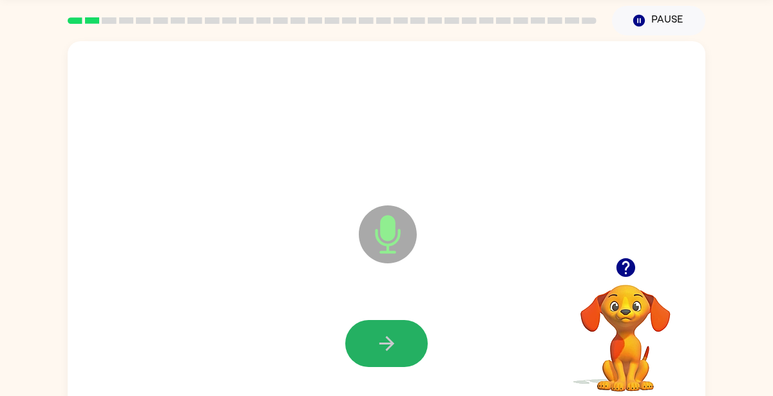
click at [396, 349] on icon "button" at bounding box center [387, 344] width 23 height 23
click at [401, 334] on button "button" at bounding box center [386, 343] width 82 height 47
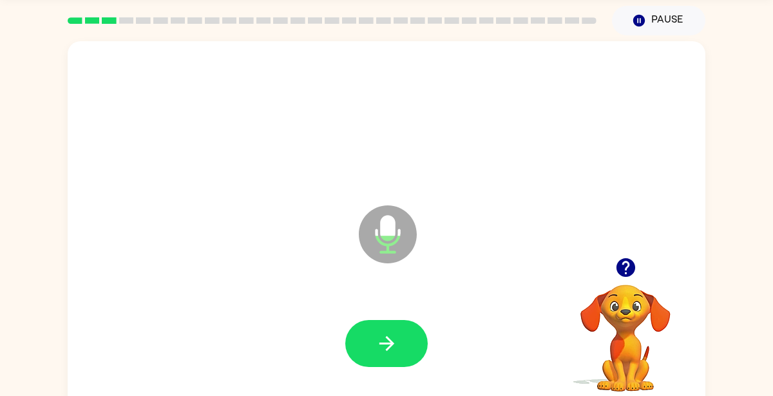
click at [401, 334] on button "button" at bounding box center [386, 343] width 82 height 47
click at [624, 281] on button "button" at bounding box center [626, 267] width 33 height 33
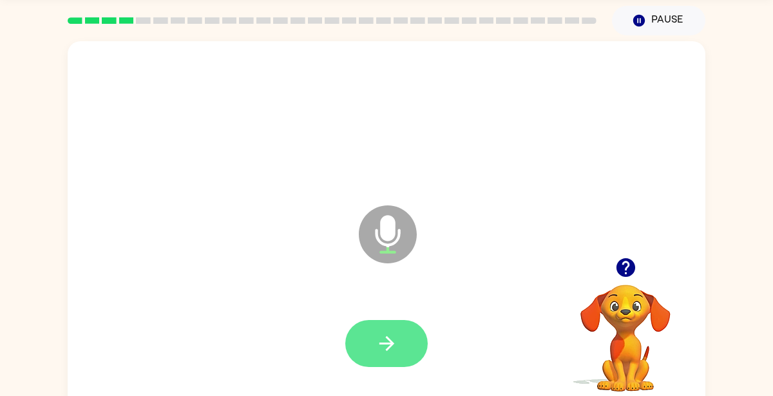
click at [387, 352] on icon "button" at bounding box center [387, 344] width 23 height 23
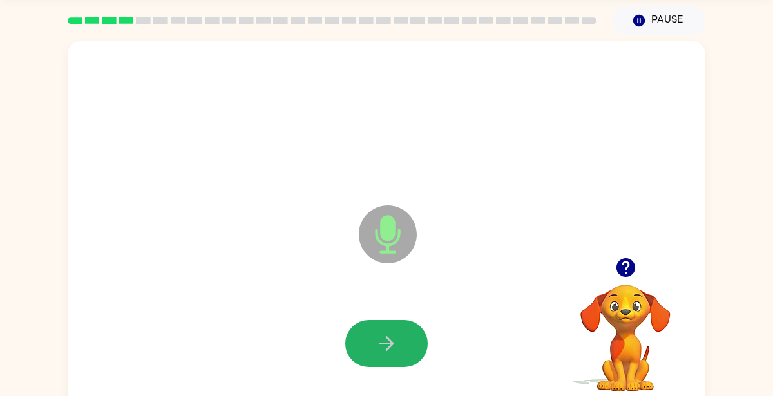
click at [387, 352] on icon "button" at bounding box center [387, 344] width 23 height 23
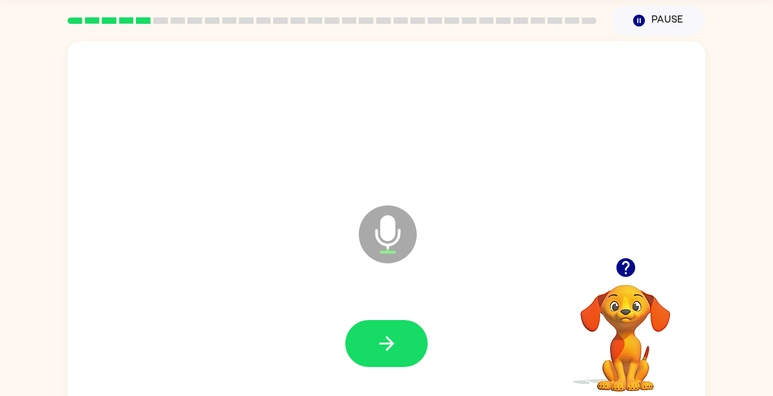
click at [387, 352] on icon "button" at bounding box center [387, 344] width 23 height 23
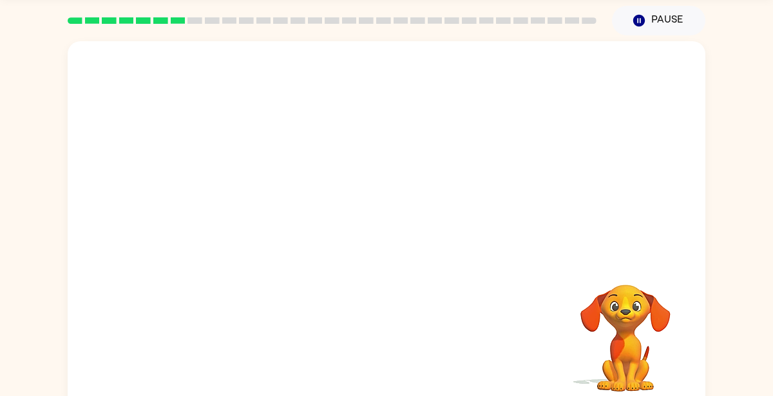
click at [189, 307] on div "Your browser must support playing .mp4 files to use Literably. Please try using…" at bounding box center [387, 225] width 638 height 368
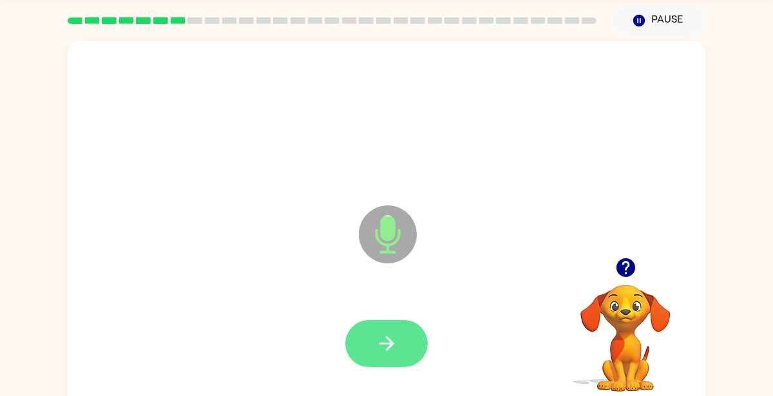
click at [365, 345] on button "button" at bounding box center [386, 343] width 82 height 47
click at [391, 347] on icon "button" at bounding box center [387, 344] width 23 height 23
click at [400, 345] on button "button" at bounding box center [386, 343] width 82 height 47
click at [384, 355] on icon "button" at bounding box center [387, 344] width 23 height 23
click at [398, 336] on button "button" at bounding box center [386, 343] width 82 height 47
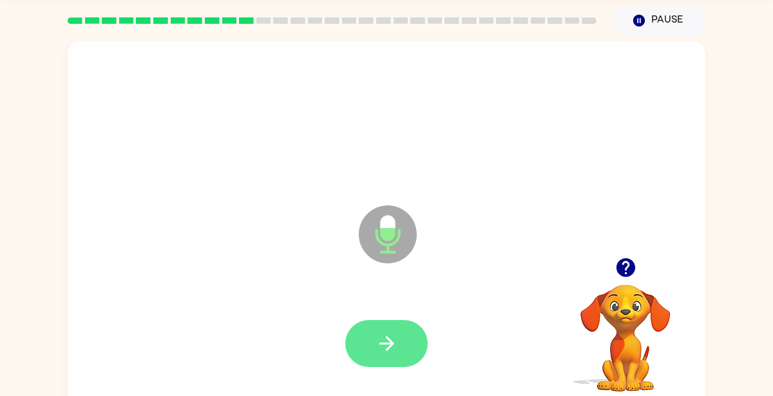
click at [398, 336] on icon "button" at bounding box center [387, 344] width 23 height 23
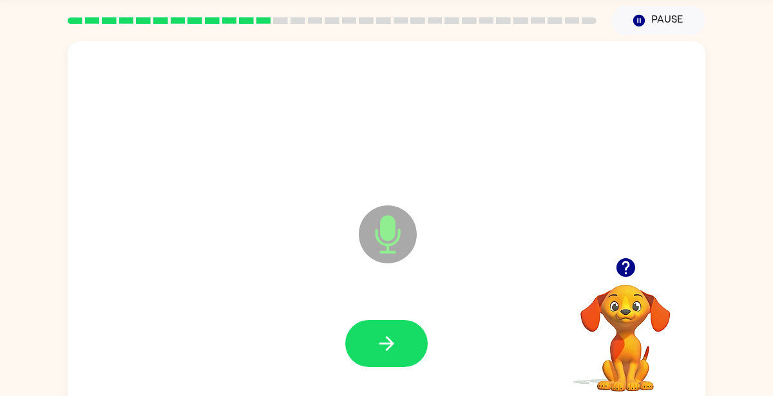
click at [398, 336] on icon "button" at bounding box center [387, 344] width 23 height 23
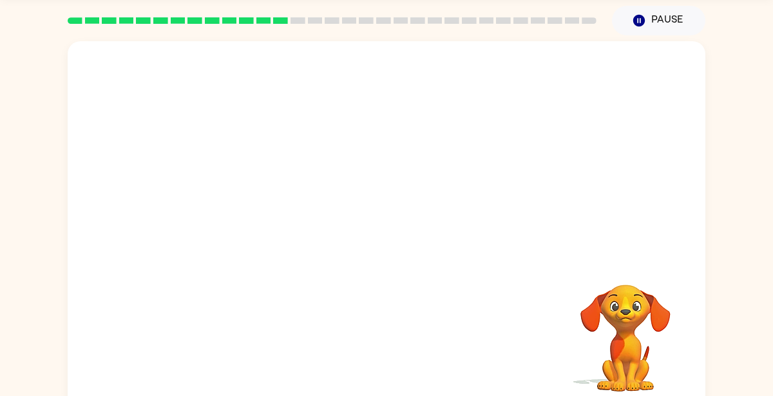
click at [643, 365] on video "Your browser must support playing .mp4 files to use Literably. Please try using…" at bounding box center [625, 329] width 129 height 129
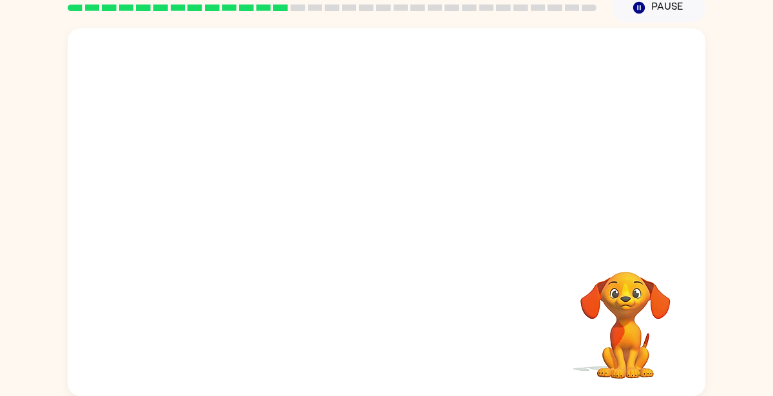
scroll to position [57, 0]
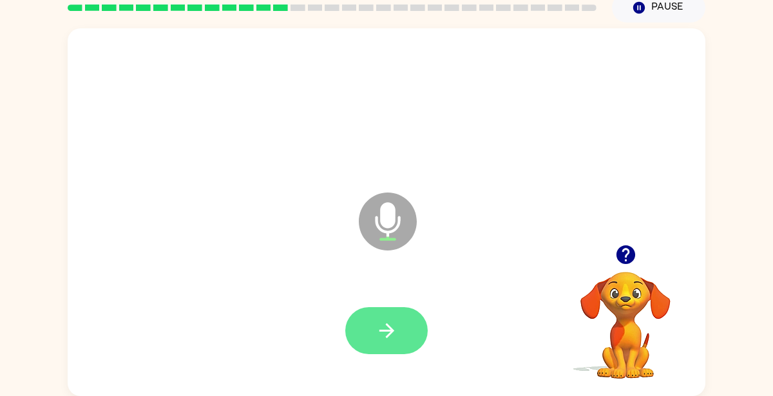
click at [363, 340] on button "button" at bounding box center [386, 330] width 82 height 47
click at [416, 349] on button "button" at bounding box center [386, 330] width 82 height 47
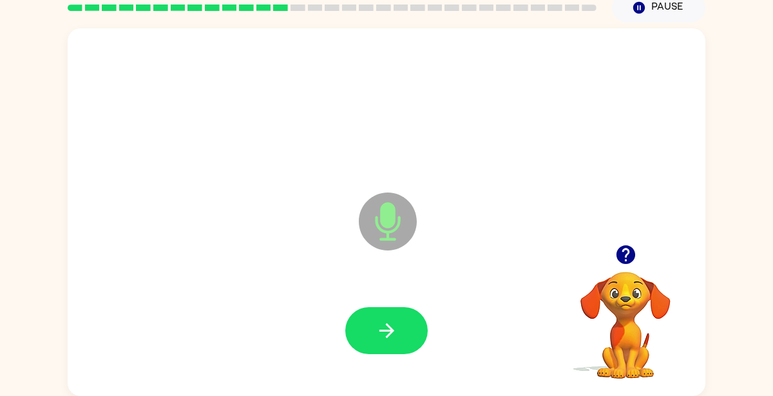
click at [381, 345] on button "button" at bounding box center [386, 330] width 82 height 47
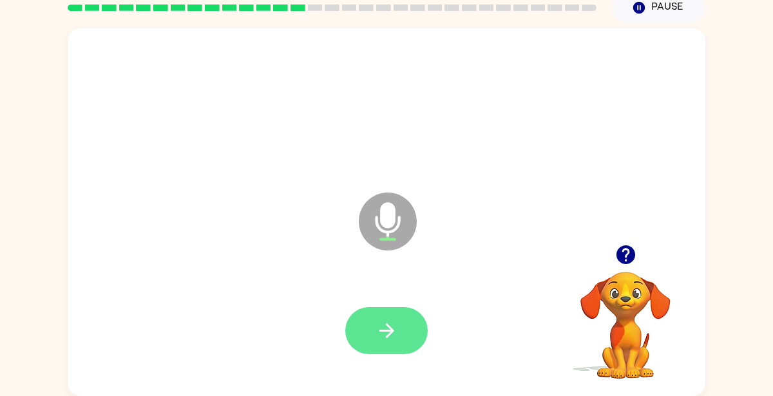
click at [387, 329] on icon "button" at bounding box center [387, 331] width 23 height 23
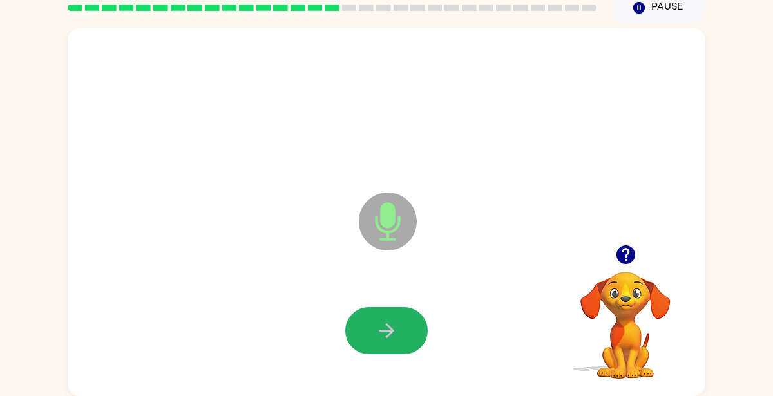
click at [387, 329] on icon "button" at bounding box center [387, 331] width 23 height 23
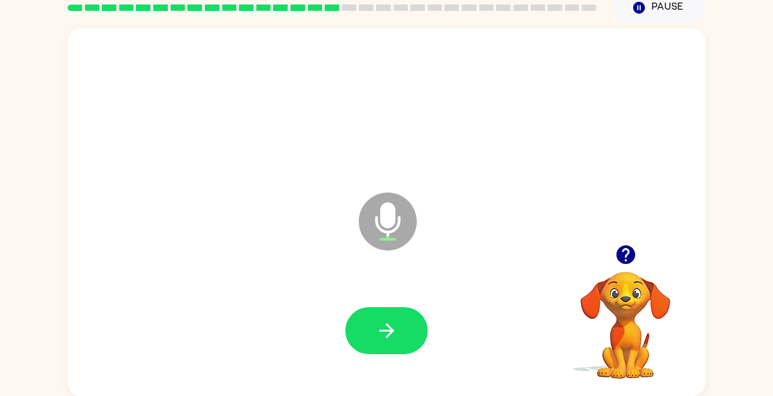
click at [387, 329] on icon "button" at bounding box center [387, 331] width 23 height 23
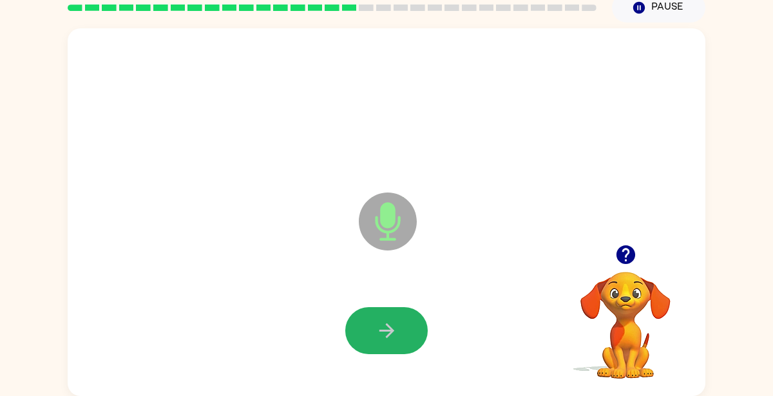
click at [387, 329] on icon "button" at bounding box center [387, 331] width 23 height 23
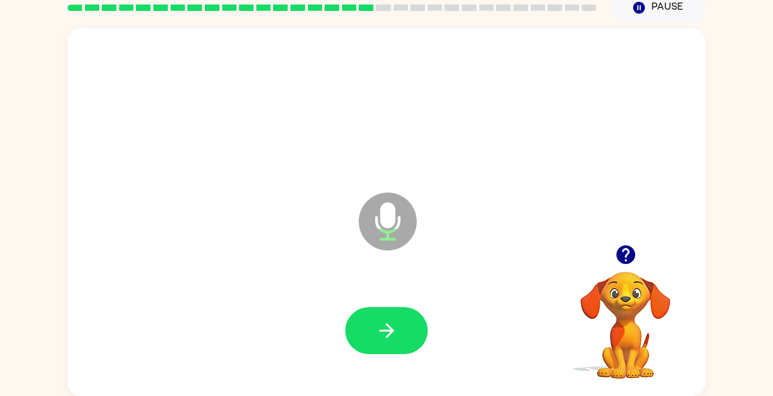
click at [387, 329] on icon "button" at bounding box center [387, 331] width 23 height 23
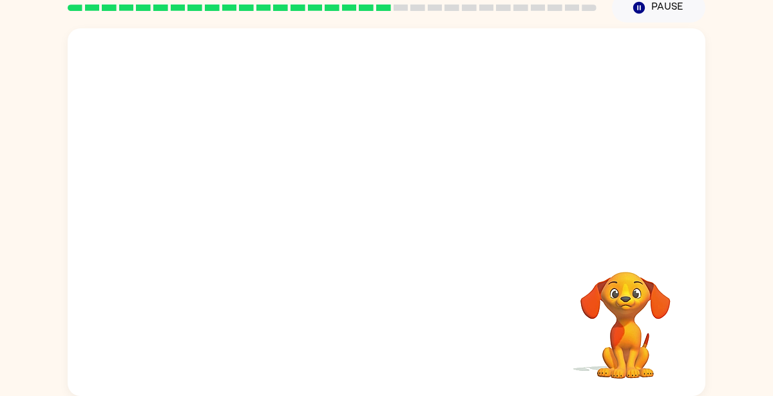
click at [706, 316] on div "Your browser must support playing .mp4 files to use Literably. Please try using…" at bounding box center [386, 210] width 773 height 374
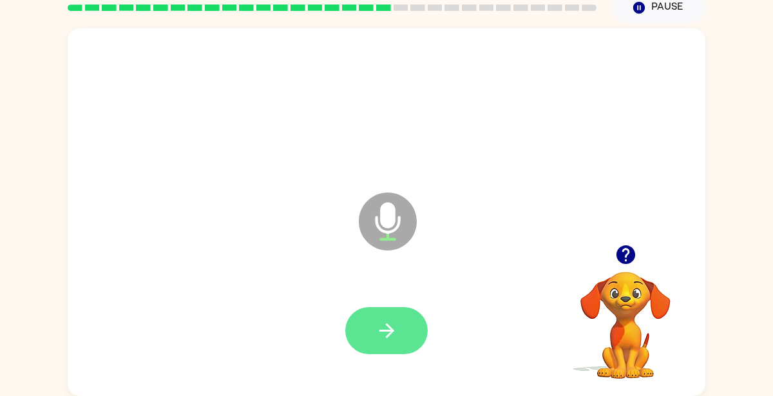
click at [408, 319] on button "button" at bounding box center [386, 330] width 82 height 47
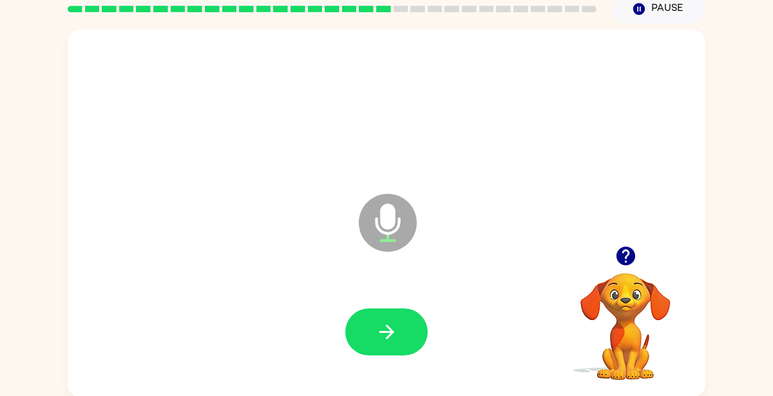
scroll to position [55, 0]
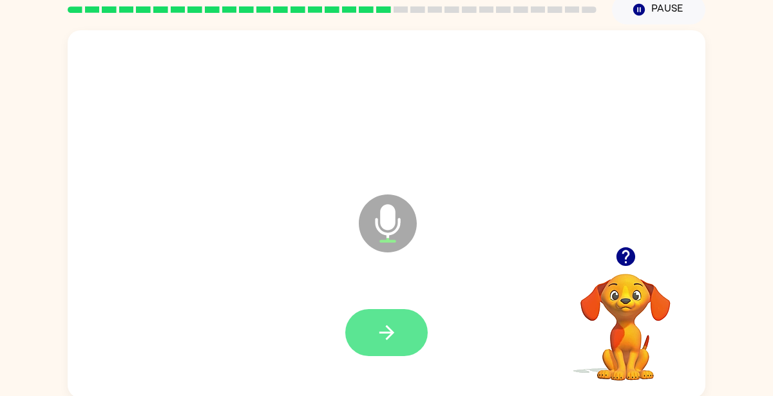
click at [385, 335] on icon "button" at bounding box center [387, 333] width 23 height 23
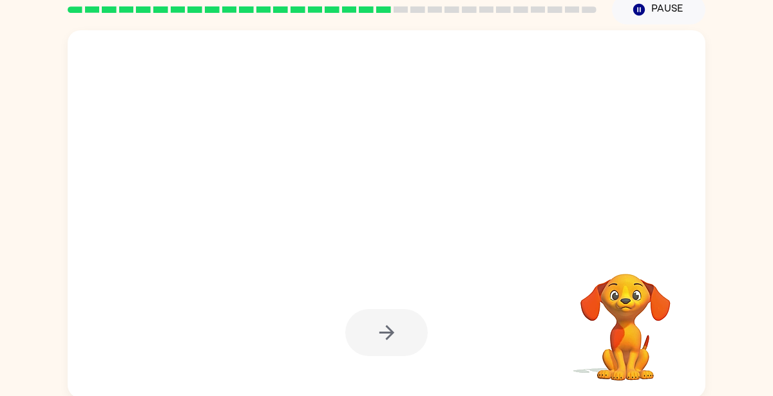
click at [485, 278] on div at bounding box center [387, 214] width 638 height 368
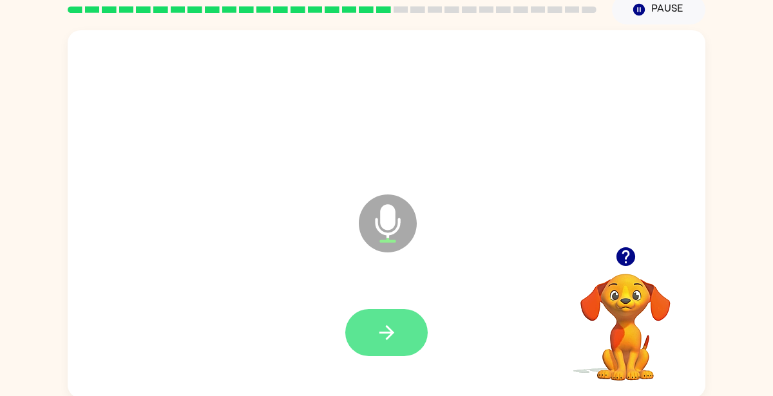
click at [378, 336] on icon "button" at bounding box center [387, 333] width 23 height 23
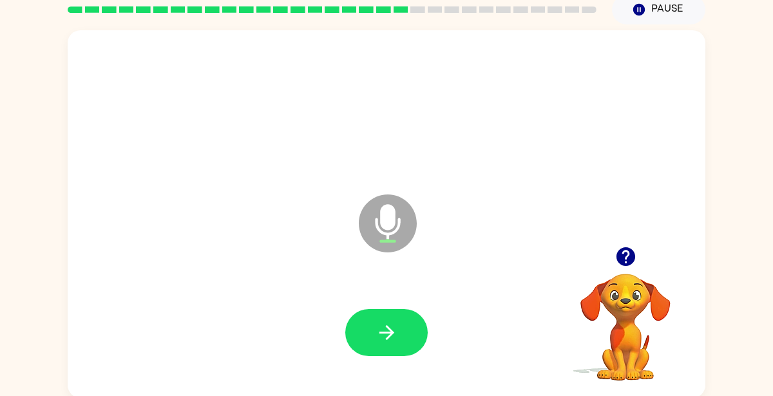
click at [630, 257] on icon "button" at bounding box center [625, 256] width 19 height 19
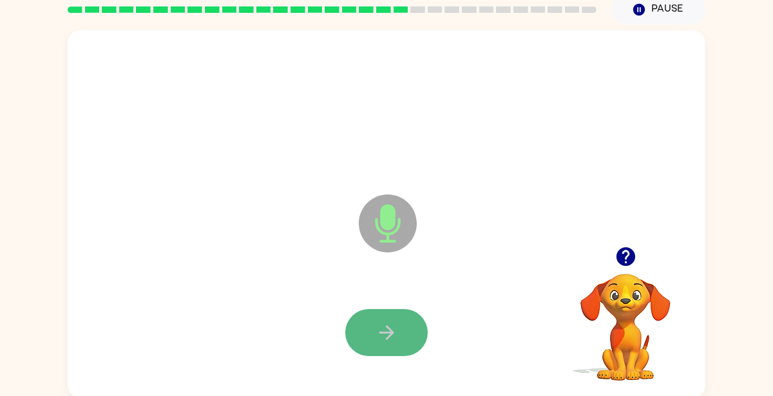
click at [357, 333] on button "button" at bounding box center [386, 332] width 82 height 47
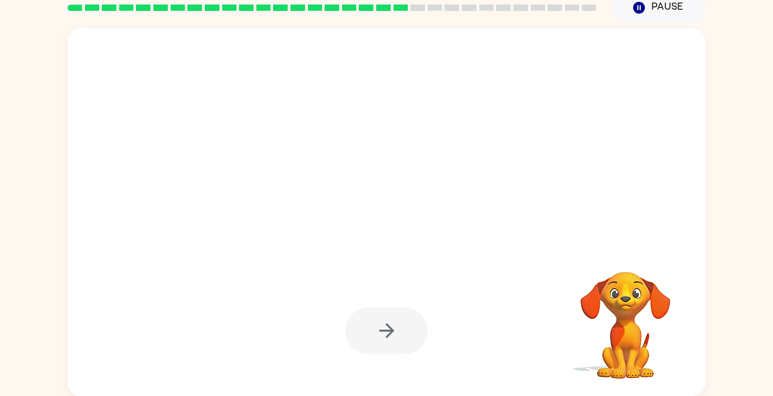
scroll to position [55, 0]
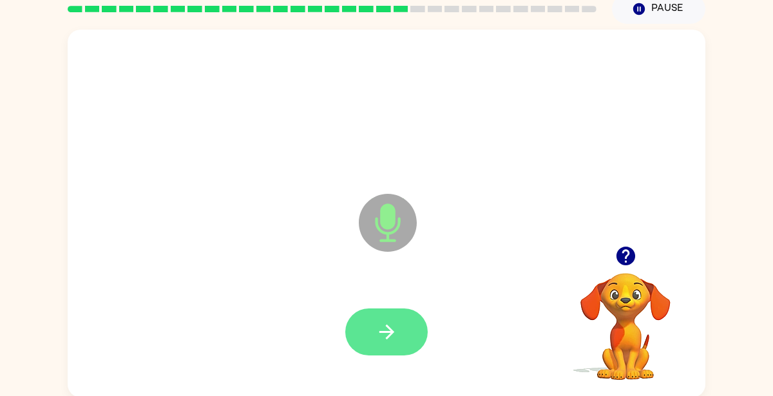
click at [384, 329] on icon "button" at bounding box center [387, 332] width 23 height 23
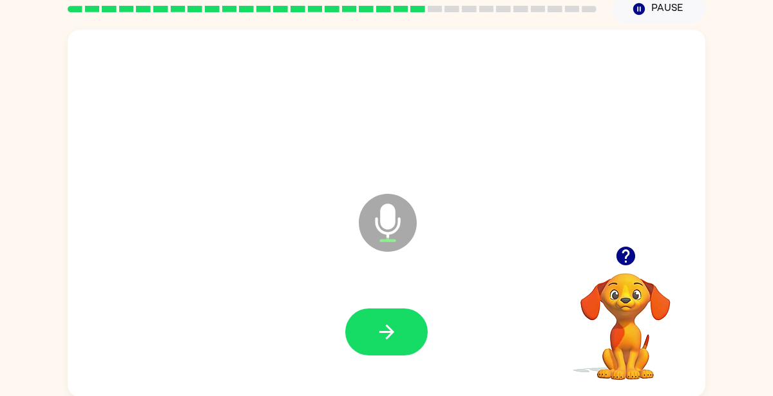
scroll to position [55, 0]
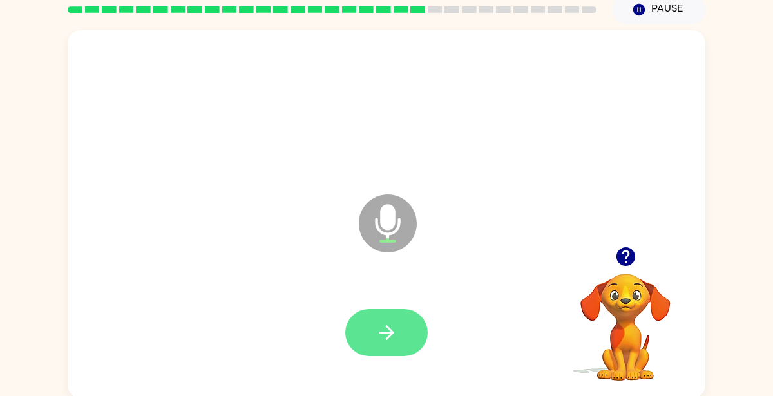
click at [397, 317] on button "button" at bounding box center [386, 332] width 82 height 47
click at [389, 329] on icon "button" at bounding box center [386, 332] width 15 height 15
click at [376, 351] on button "button" at bounding box center [386, 332] width 82 height 47
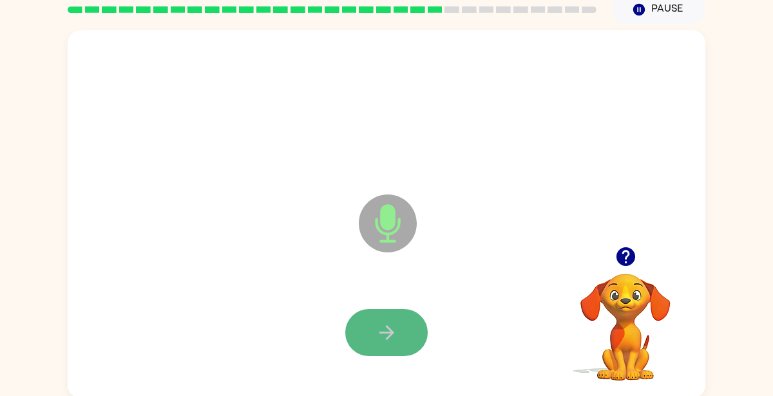
click at [377, 322] on icon "button" at bounding box center [387, 333] width 23 height 23
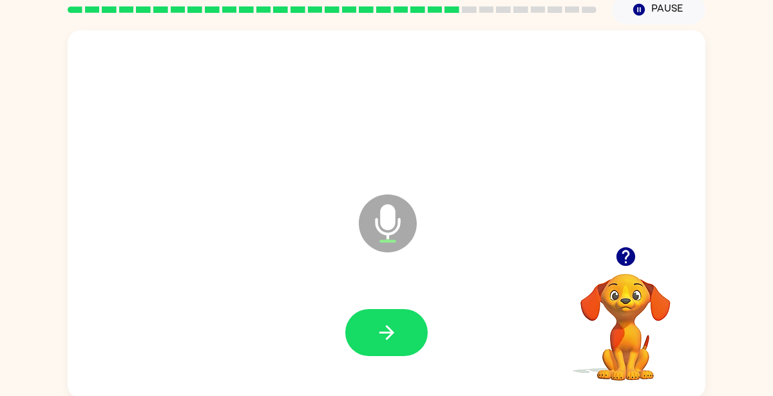
click at [629, 303] on video "Your browser must support playing .mp4 files to use Literably. Please try using…" at bounding box center [625, 318] width 129 height 129
click at [630, 263] on icon "button" at bounding box center [625, 256] width 19 height 19
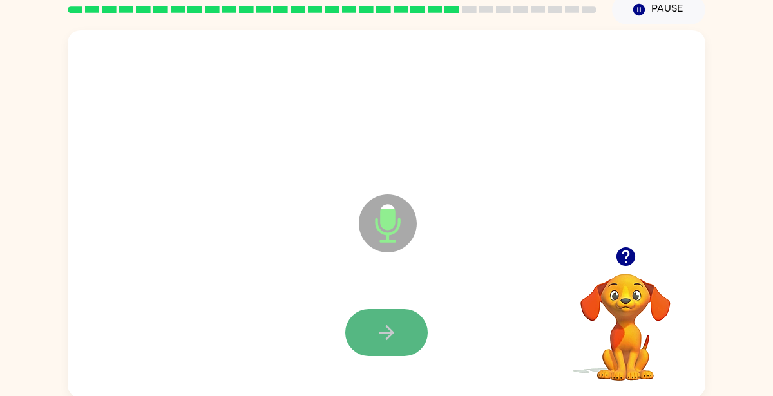
click at [385, 331] on icon "button" at bounding box center [387, 333] width 23 height 23
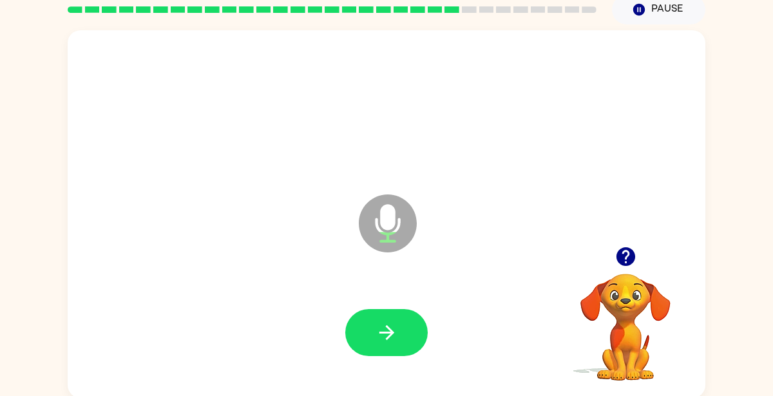
click at [385, 331] on icon "button" at bounding box center [387, 333] width 23 height 23
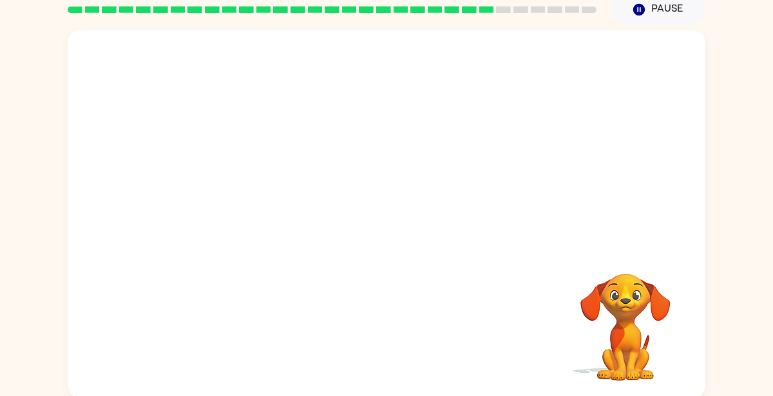
click at [617, 243] on div at bounding box center [387, 138] width 638 height 217
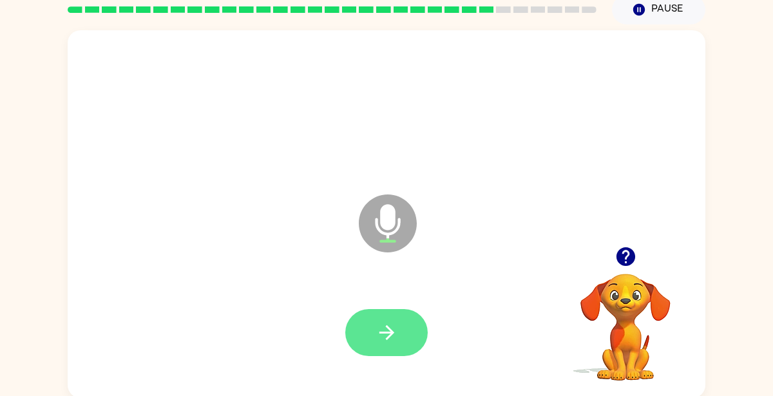
click at [376, 343] on icon "button" at bounding box center [387, 333] width 23 height 23
click at [374, 342] on button "button" at bounding box center [386, 332] width 82 height 47
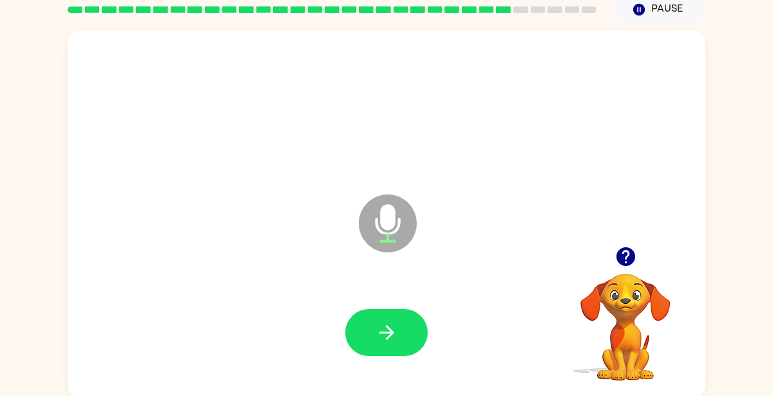
click at [374, 342] on button "button" at bounding box center [386, 332] width 82 height 47
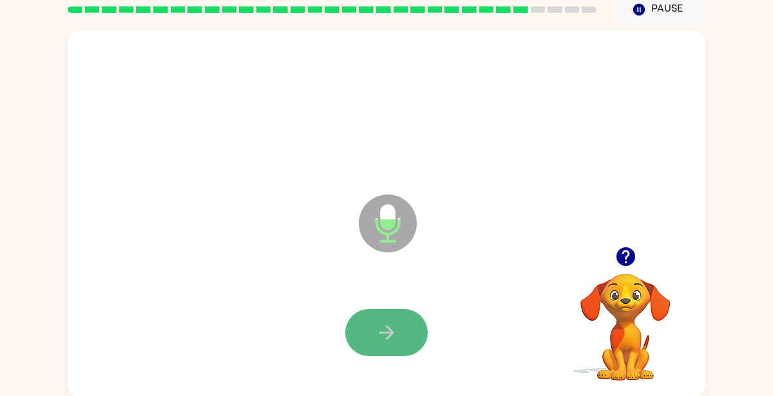
click at [364, 345] on button "button" at bounding box center [386, 332] width 82 height 47
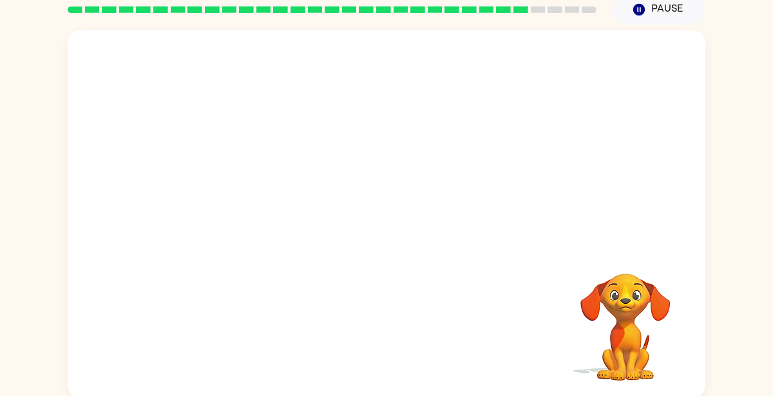
click at [364, 345] on div at bounding box center [387, 333] width 612 height 106
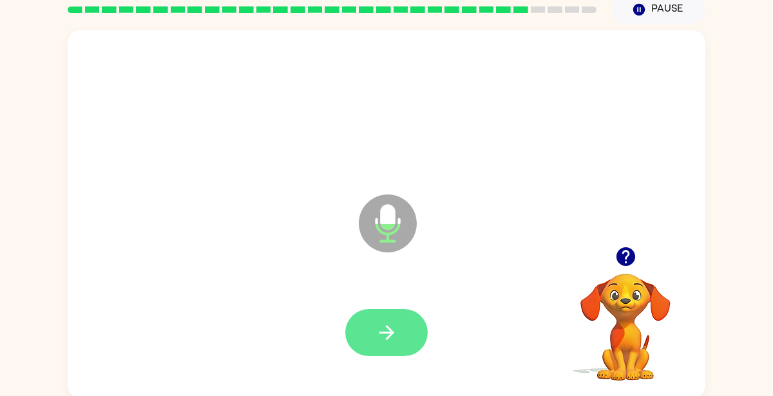
click at [362, 340] on div at bounding box center [386, 332] width 82 height 47
click at [362, 340] on button "button" at bounding box center [386, 332] width 82 height 47
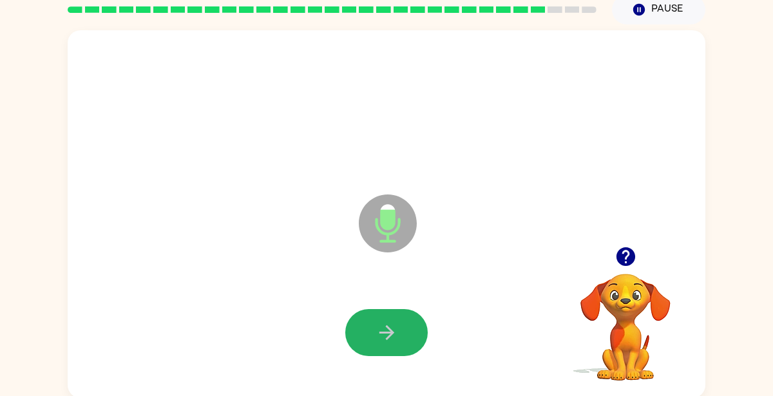
click at [362, 340] on button "button" at bounding box center [386, 332] width 82 height 47
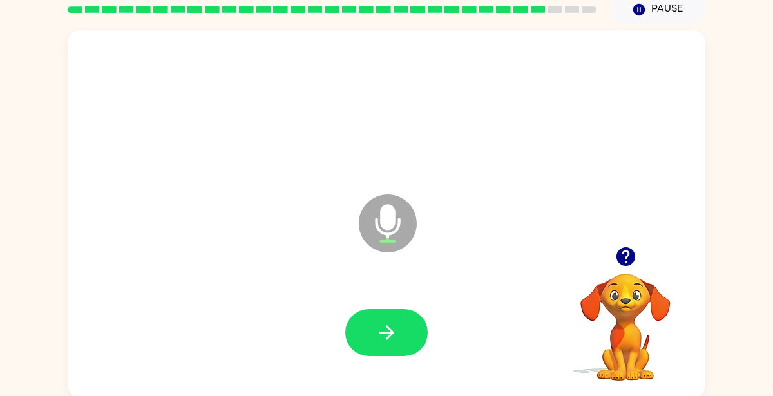
click at [378, 330] on icon "button" at bounding box center [387, 333] width 23 height 23
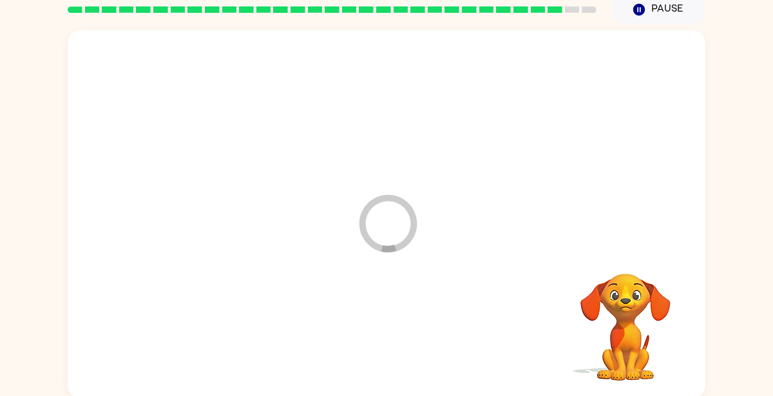
click at [378, 330] on div at bounding box center [387, 333] width 612 height 106
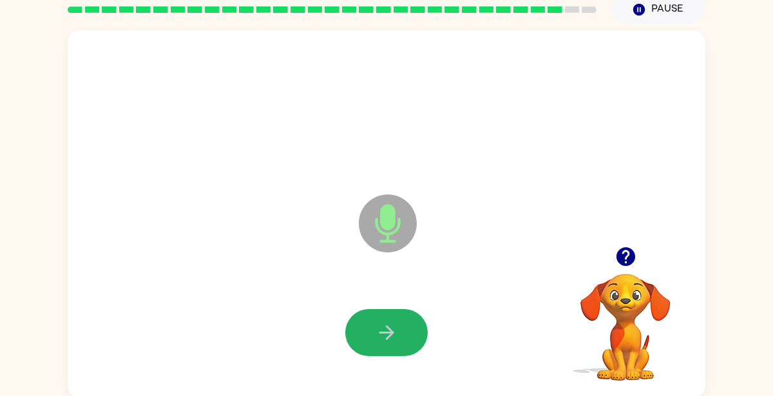
click at [378, 330] on icon "button" at bounding box center [387, 333] width 23 height 23
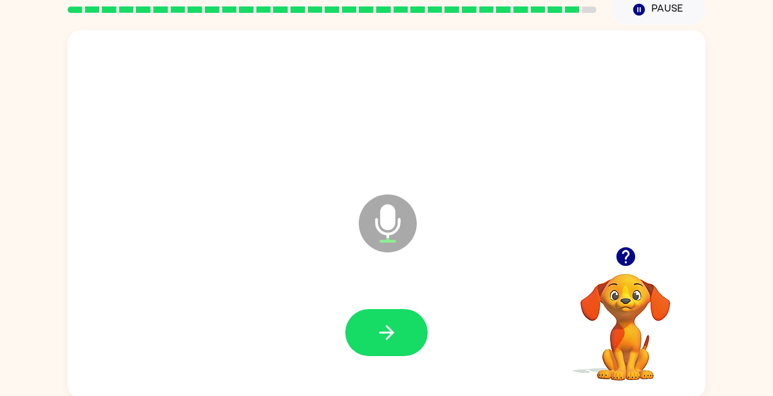
click at [378, 330] on icon "button" at bounding box center [387, 333] width 23 height 23
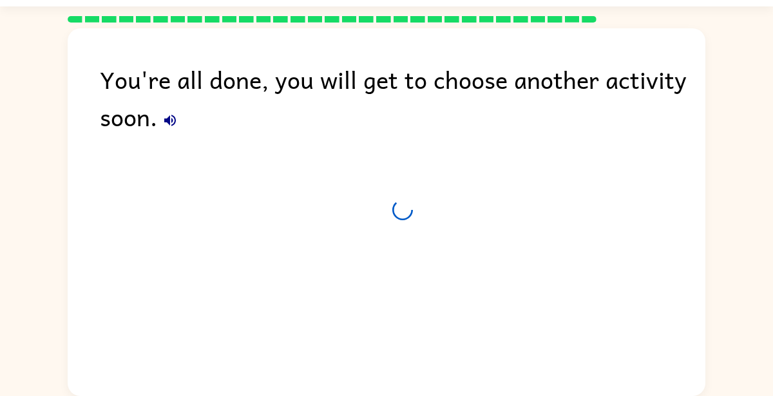
scroll to position [34, 0]
